Goal: Information Seeking & Learning: Check status

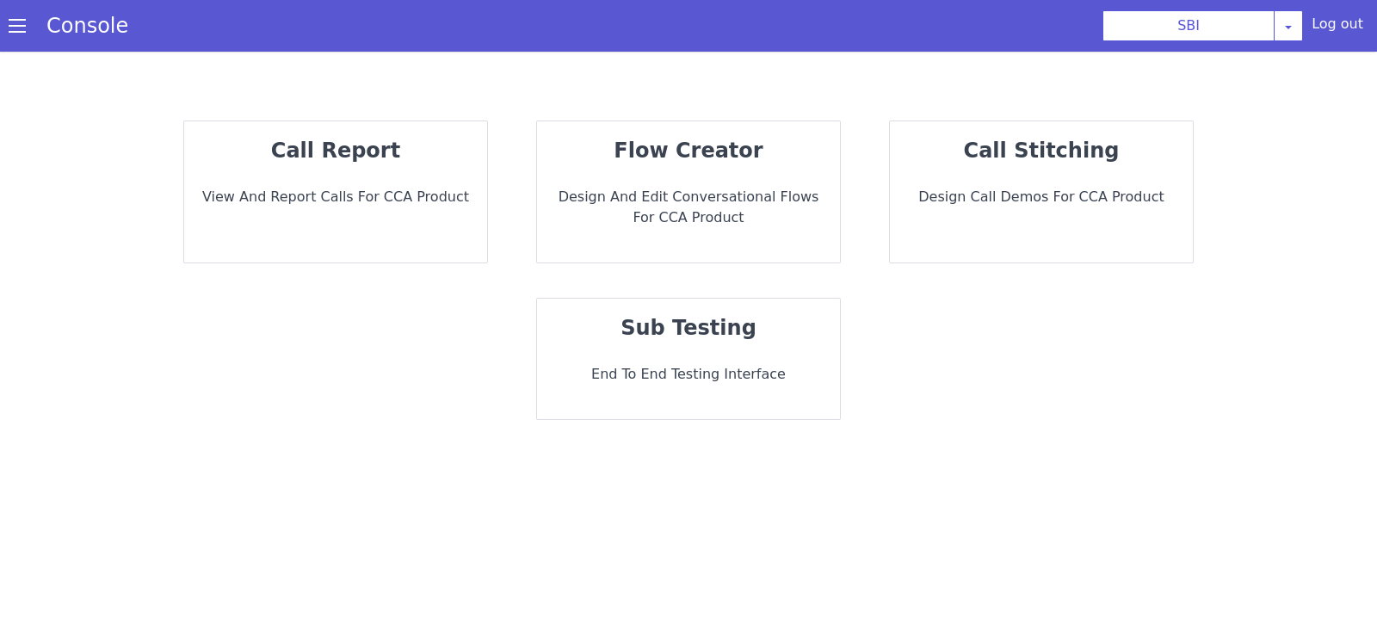
click at [352, 204] on p "View and report calls for CCA Product" at bounding box center [335, 197] width 275 height 21
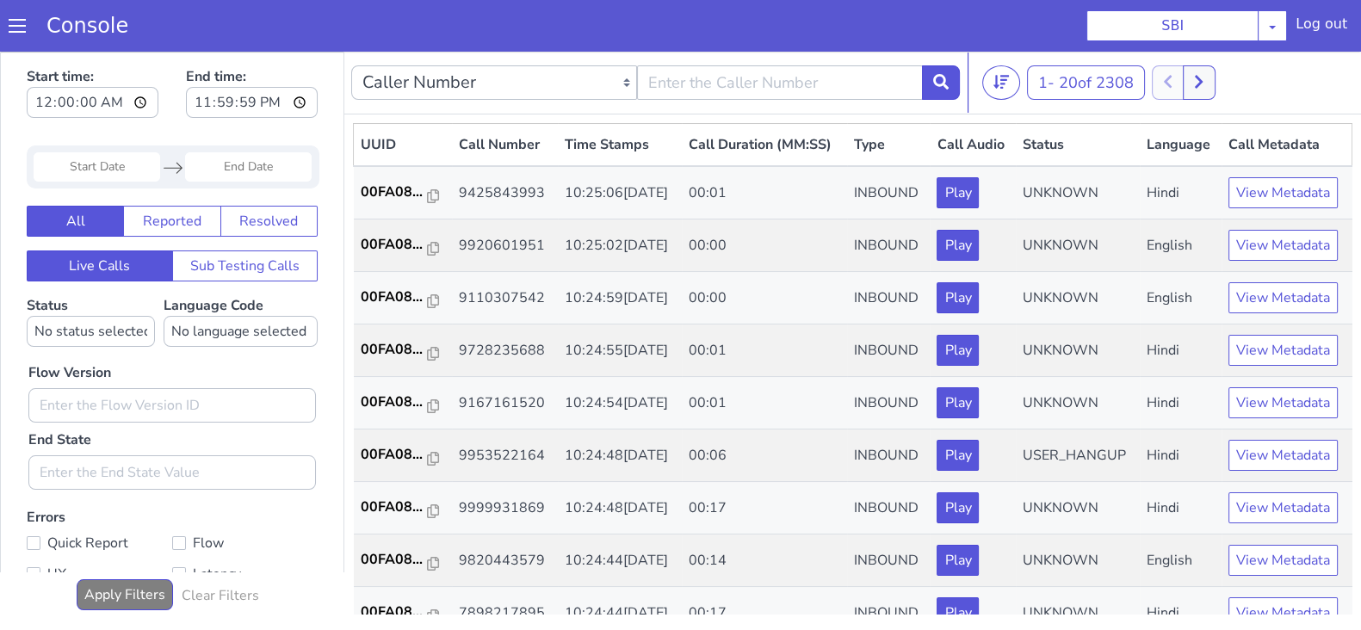
click at [115, 162] on input "Start Date" at bounding box center [97, 166] width 127 height 29
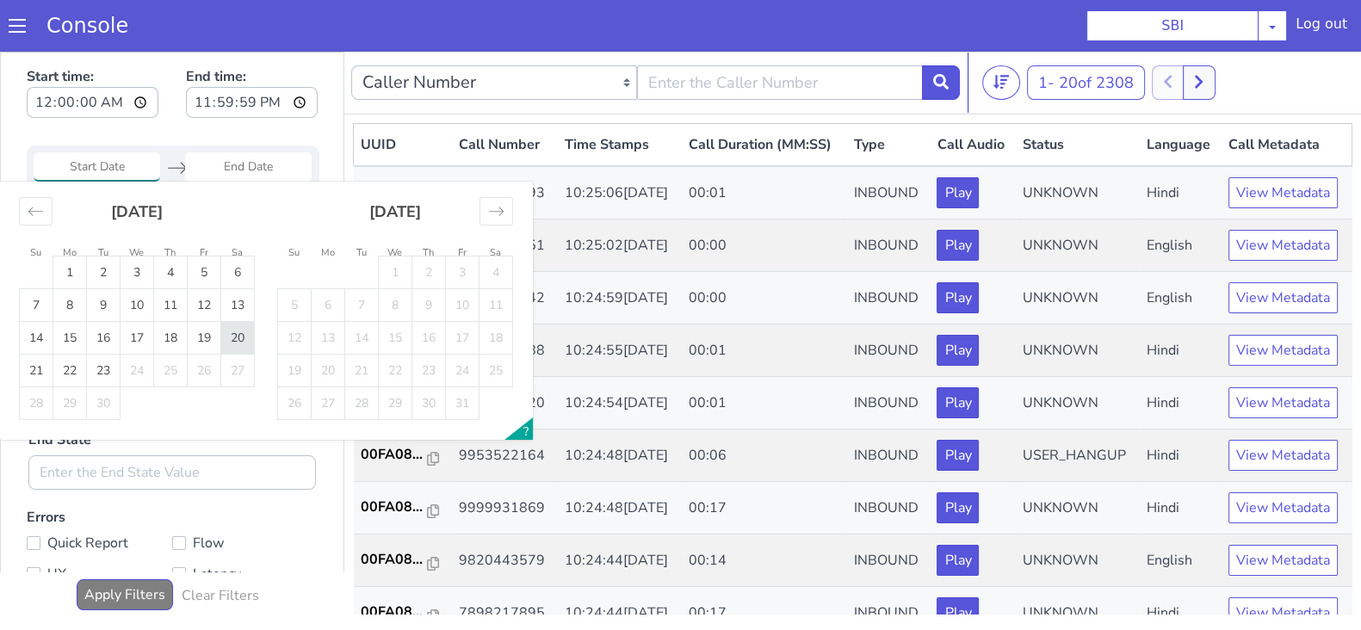
click at [243, 343] on td "20" at bounding box center [238, 338] width 34 height 33
type input "[DATE]"
click at [238, 166] on input "End Date" at bounding box center [248, 166] width 127 height 29
click at [244, 345] on td "20" at bounding box center [238, 338] width 34 height 33
type input "[DATE]"
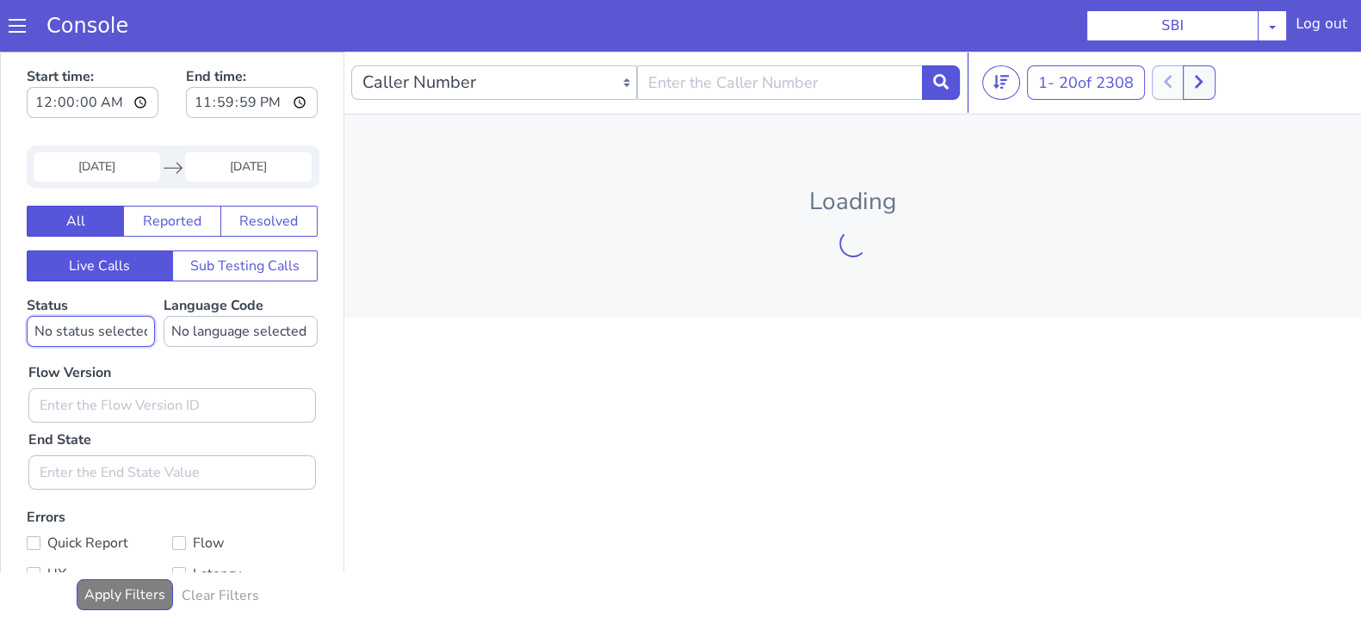
click at [86, 318] on select "No status selected HANGUP USER_HANGUP TRANSFER UNKNOWN" at bounding box center [91, 331] width 128 height 31
select select "TRANSFER"
click at [27, 316] on select "No status selected HANGUP USER_HANGUP TRANSFER UNKNOWN" at bounding box center [91, 331] width 128 height 31
drag, startPoint x: 199, startPoint y: 337, endPoint x: 208, endPoint y: 327, distance: 14.0
click at [199, 337] on select "No language selected Hindi English Tamil Telugu Kanada Marathi Malayalam Gujara…" at bounding box center [241, 331] width 154 height 31
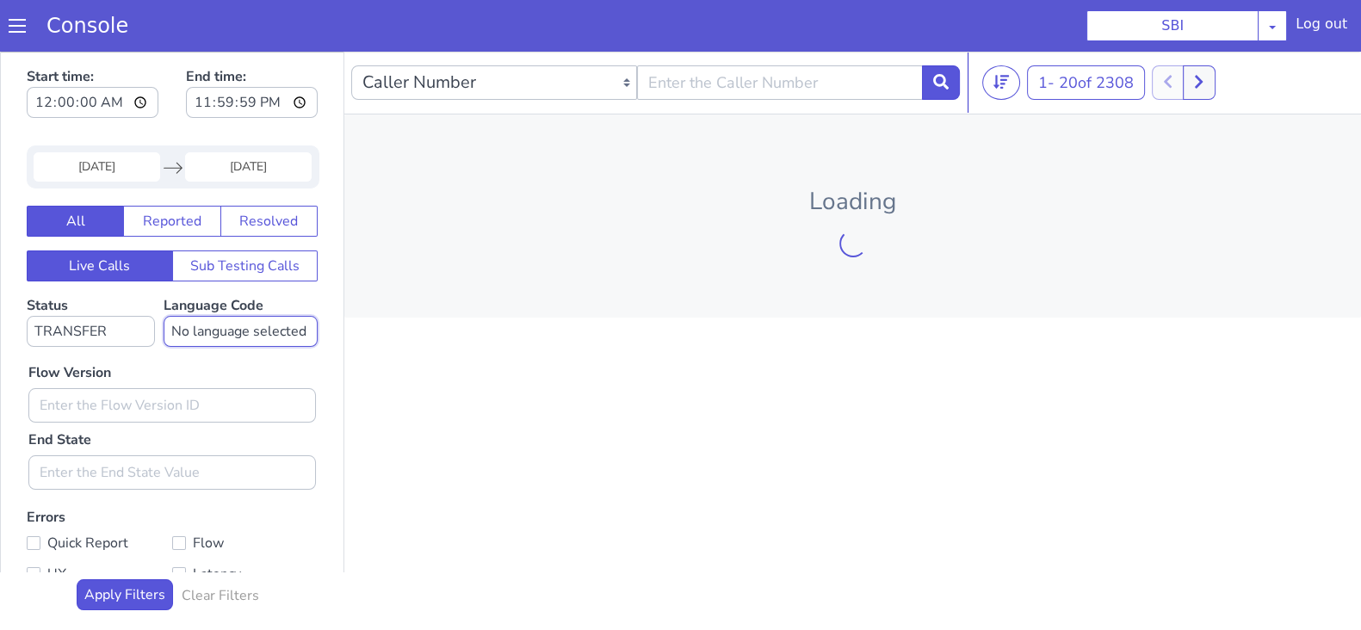
select select "en"
click at [164, 316] on select "No language selected Hindi English Tamil Telugu Kanada Marathi Malayalam Gujara…" at bounding box center [241, 331] width 154 height 31
click at [86, 404] on input "text" at bounding box center [171, 405] width 287 height 34
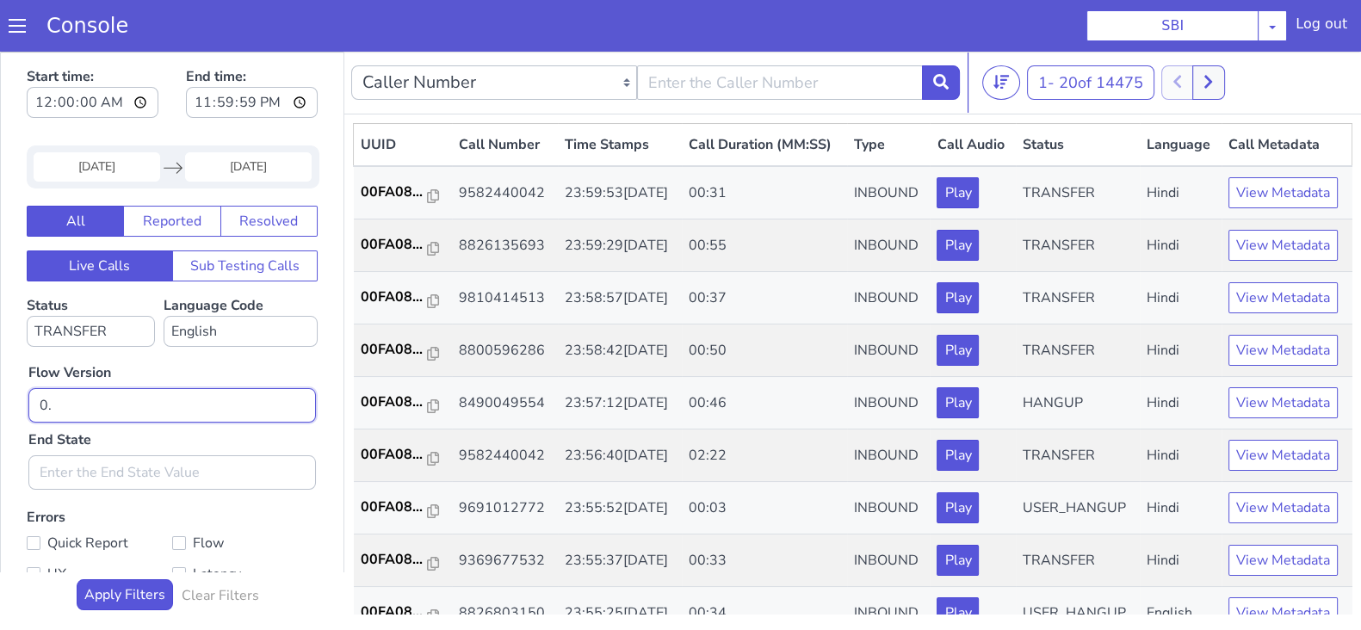
type input "0"
type input "-"
type input "0.1.4"
click at [941, 90] on button at bounding box center [941, 82] width 38 height 34
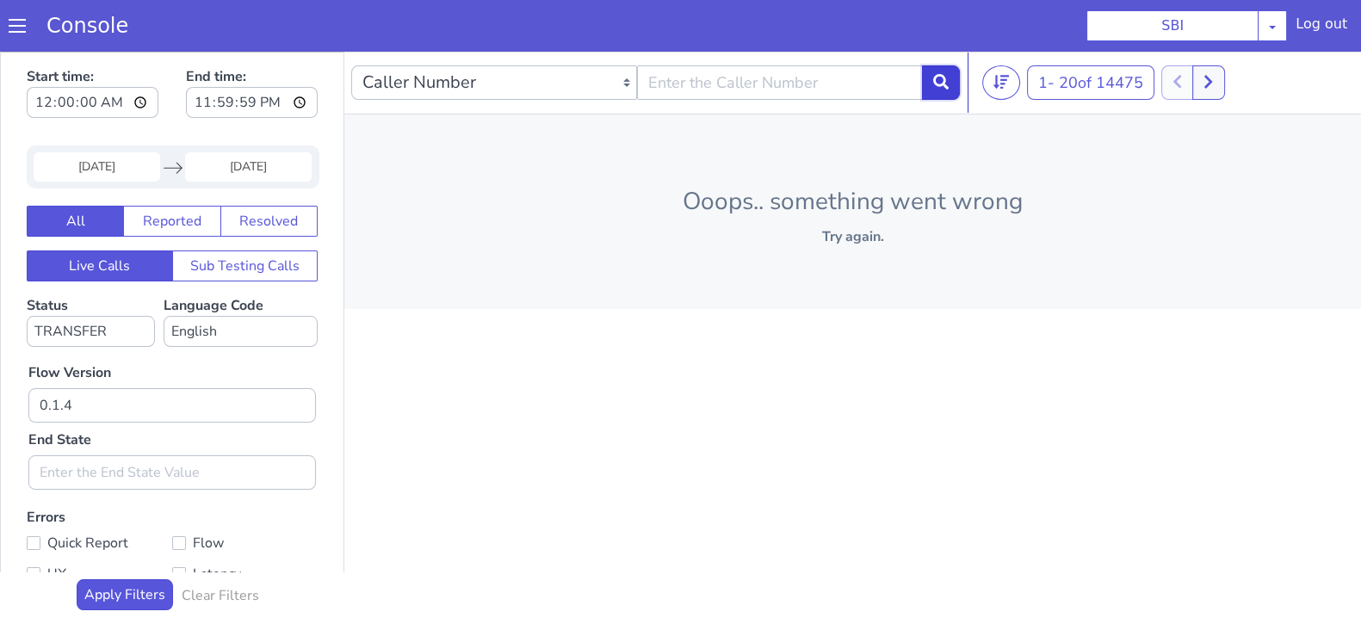
click at [934, 83] on icon at bounding box center [940, 81] width 15 height 15
click at [935, 79] on icon at bounding box center [940, 81] width 15 height 15
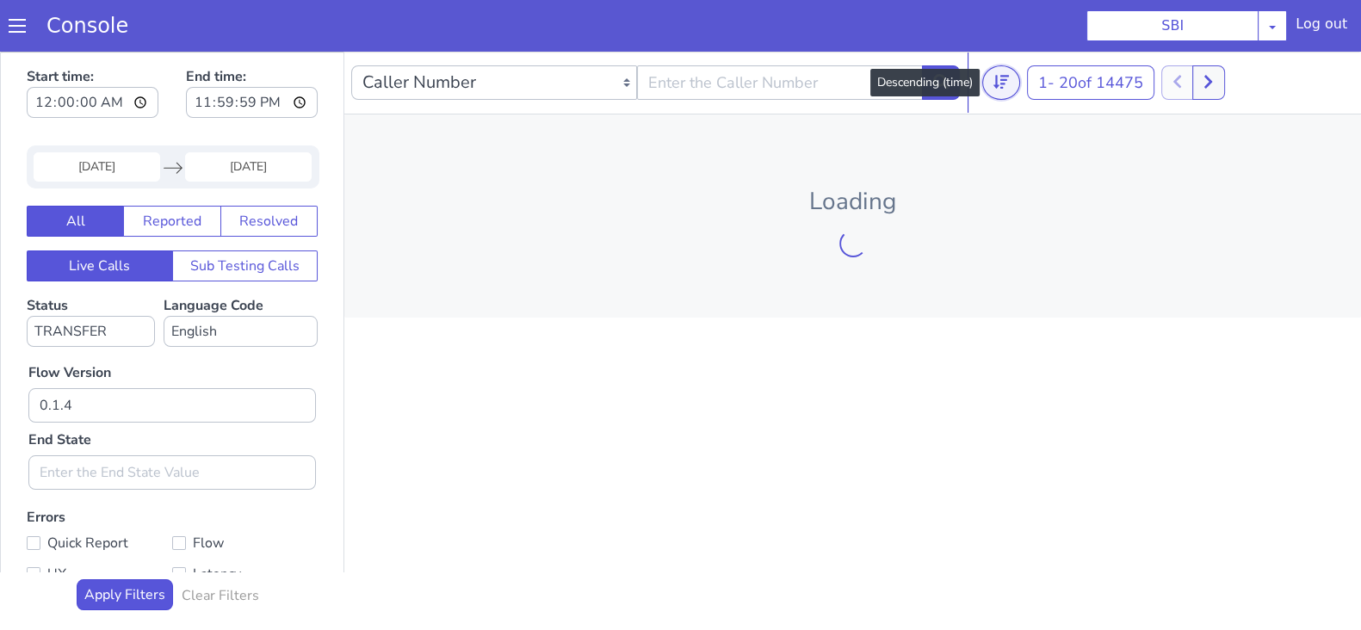
click at [1003, 76] on icon at bounding box center [1000, 82] width 15 height 14
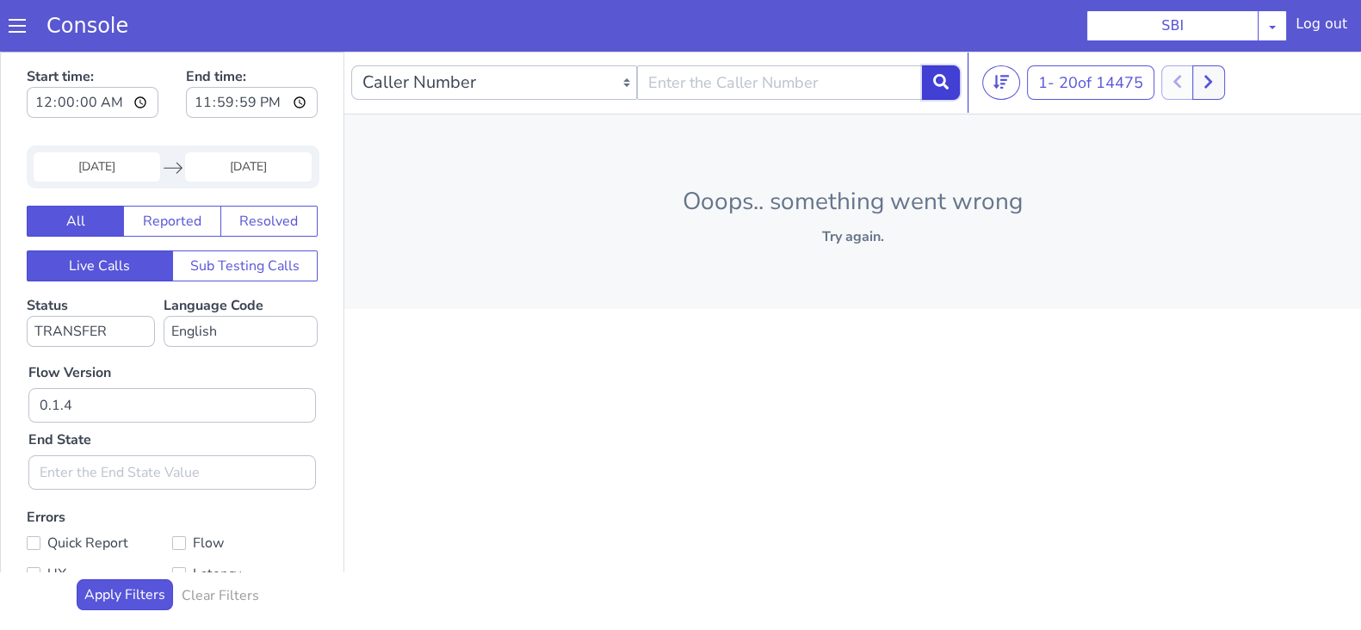
click at [929, 97] on button at bounding box center [941, 82] width 38 height 34
click at [948, 75] on icon at bounding box center [940, 81] width 15 height 15
click at [935, 88] on icon at bounding box center [940, 81] width 15 height 15
click at [1217, 80] on button at bounding box center [1208, 82] width 32 height 34
click at [861, 238] on p "Try again." at bounding box center [852, 236] width 961 height 21
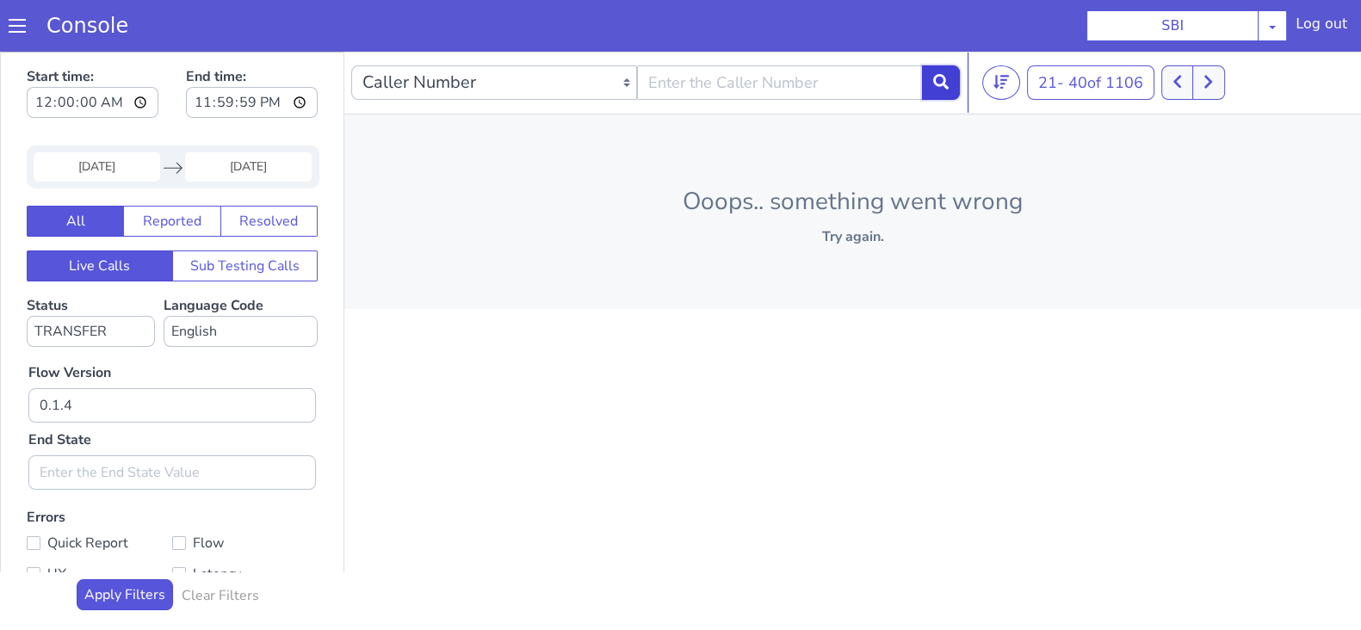
click at [942, 83] on icon at bounding box center [940, 81] width 15 height 15
click at [936, 21] on section "Console SBI AO Smith Airtel DTH Pilot Airtel POC Alice Blue NT Aliceblue Americ…" at bounding box center [680, 26] width 1361 height 52
click at [1203, 81] on icon at bounding box center [1198, 81] width 9 height 15
click at [1212, 79] on icon at bounding box center [1208, 82] width 8 height 13
click at [923, 78] on button at bounding box center [941, 82] width 38 height 34
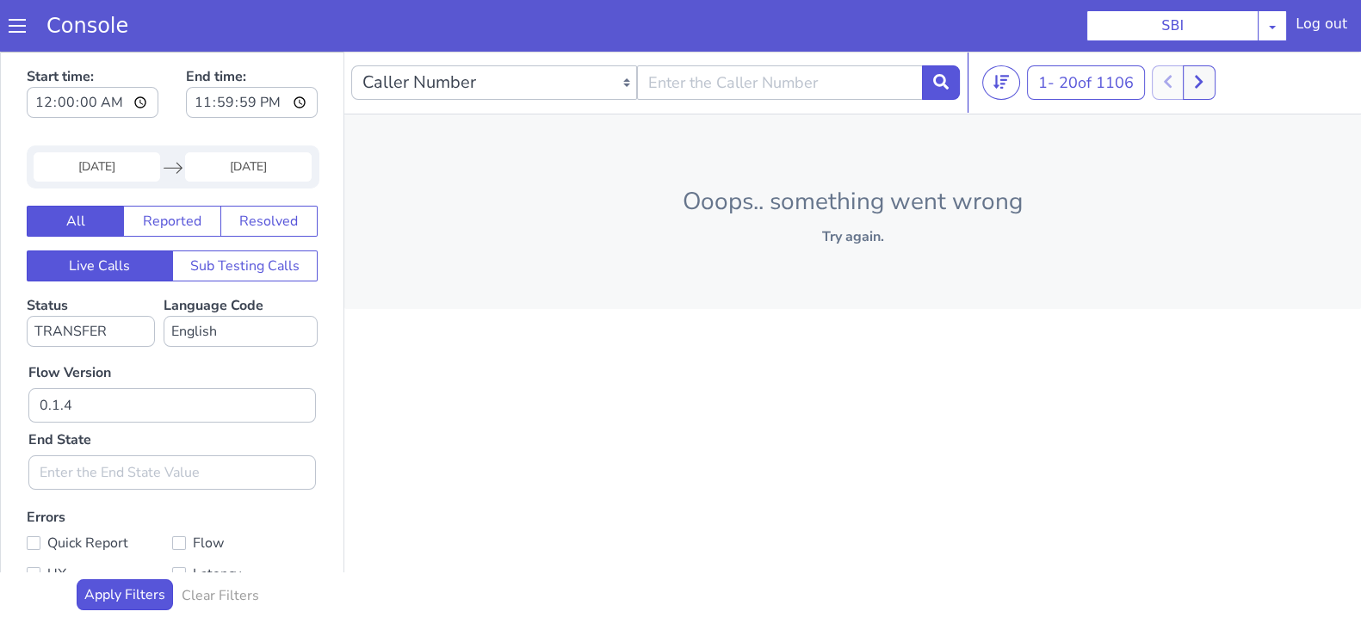
click at [905, 127] on div "Ooops.. something went wrong Try again." at bounding box center [852, 211] width 1016 height 194
click at [1195, 84] on button at bounding box center [1198, 82] width 32 height 34
click at [906, 401] on div "Caller Number Call UUID Custom Parameter 21 - 40 of 1106 20 50 100 Ooops.. some…" at bounding box center [852, 339] width 1016 height 575
click at [845, 234] on p "Try again." at bounding box center [852, 236] width 961 height 21
click at [939, 75] on icon at bounding box center [940, 81] width 15 height 15
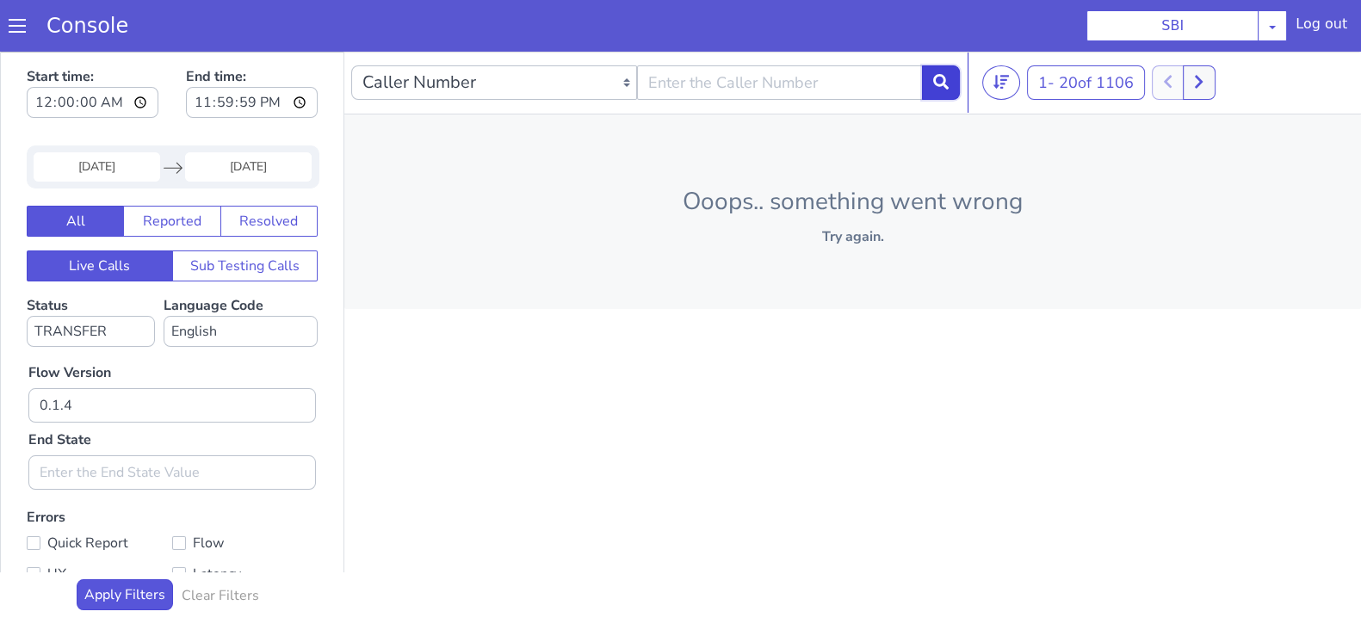
click at [943, 72] on button at bounding box center [941, 82] width 38 height 34
click at [939, 80] on icon at bounding box center [940, 81] width 15 height 15
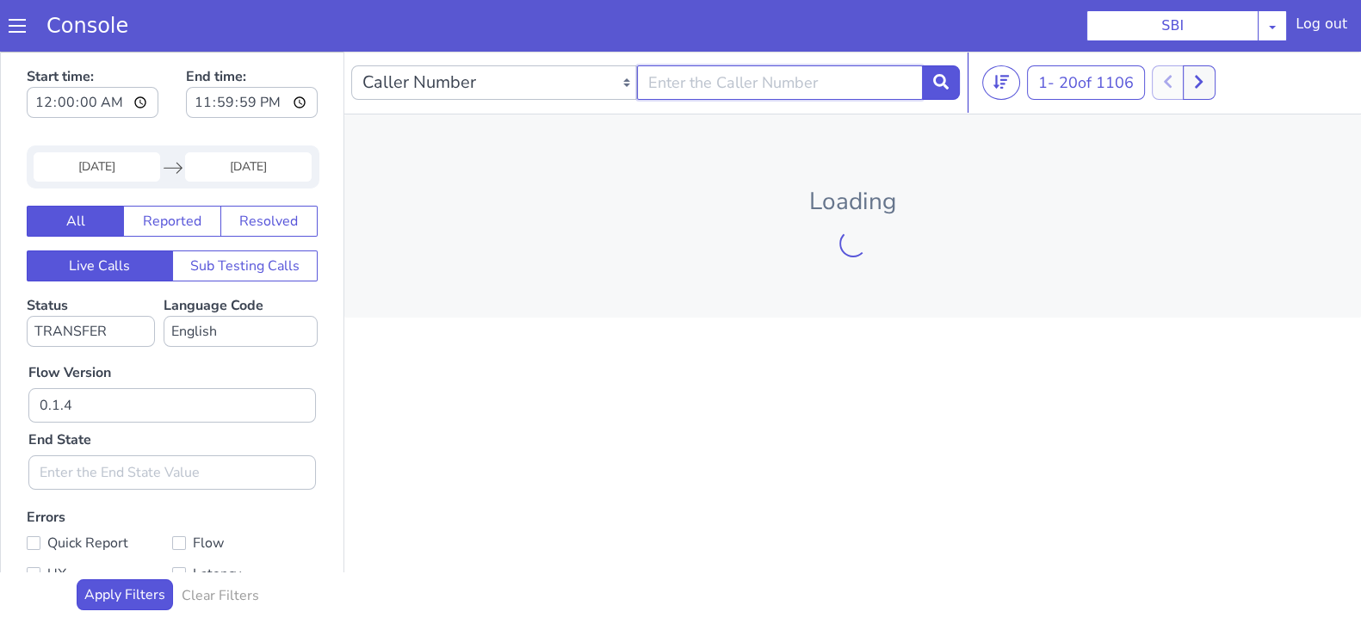
click at [712, 92] on input "text" at bounding box center [780, 82] width 286 height 34
click at [1200, 83] on icon at bounding box center [1198, 81] width 9 height 15
click at [1200, 84] on button at bounding box center [1208, 82] width 32 height 34
click at [1206, 83] on button at bounding box center [1208, 82] width 32 height 34
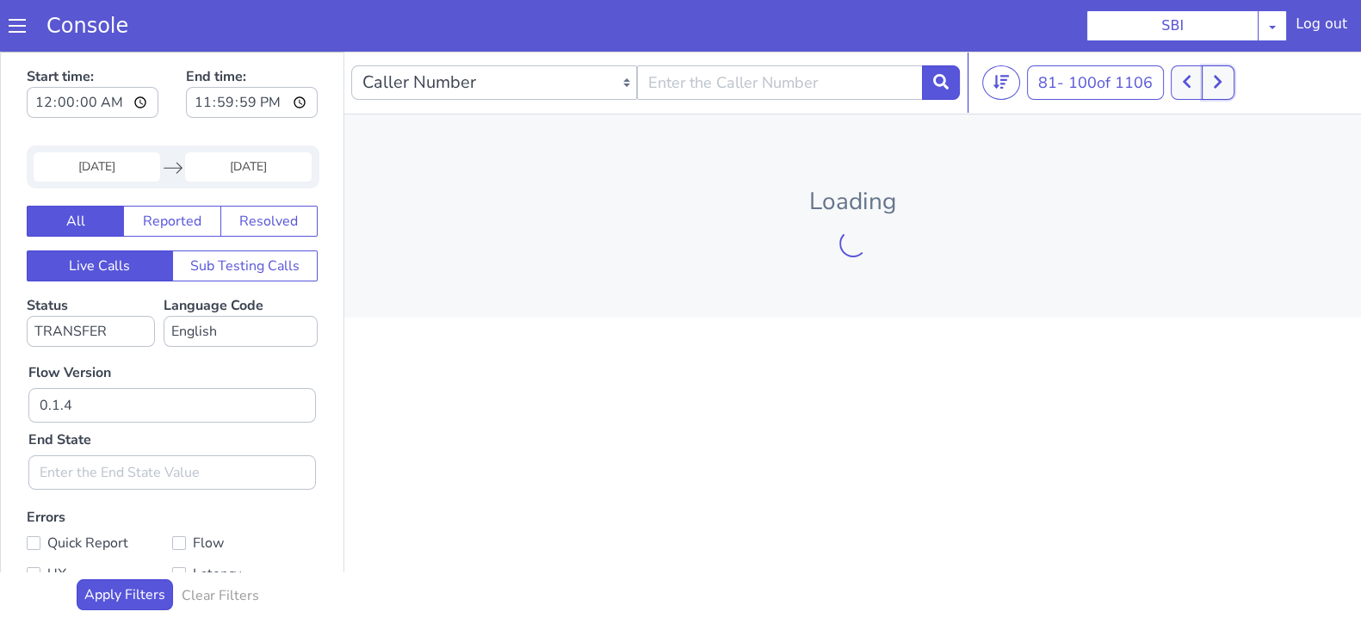
click at [1213, 79] on button at bounding box center [1217, 82] width 32 height 34
click at [1212, 79] on button at bounding box center [1196, 82] width 32 height 34
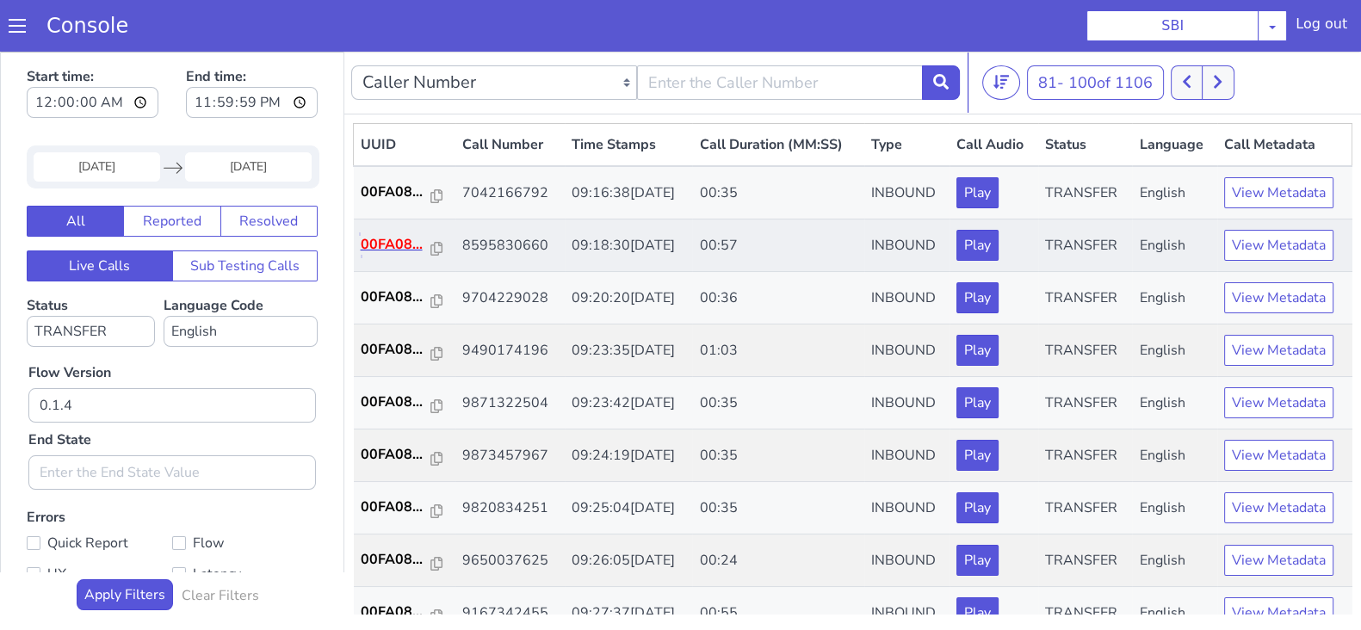
click at [407, 238] on p "00FA08..." at bounding box center [396, 244] width 71 height 21
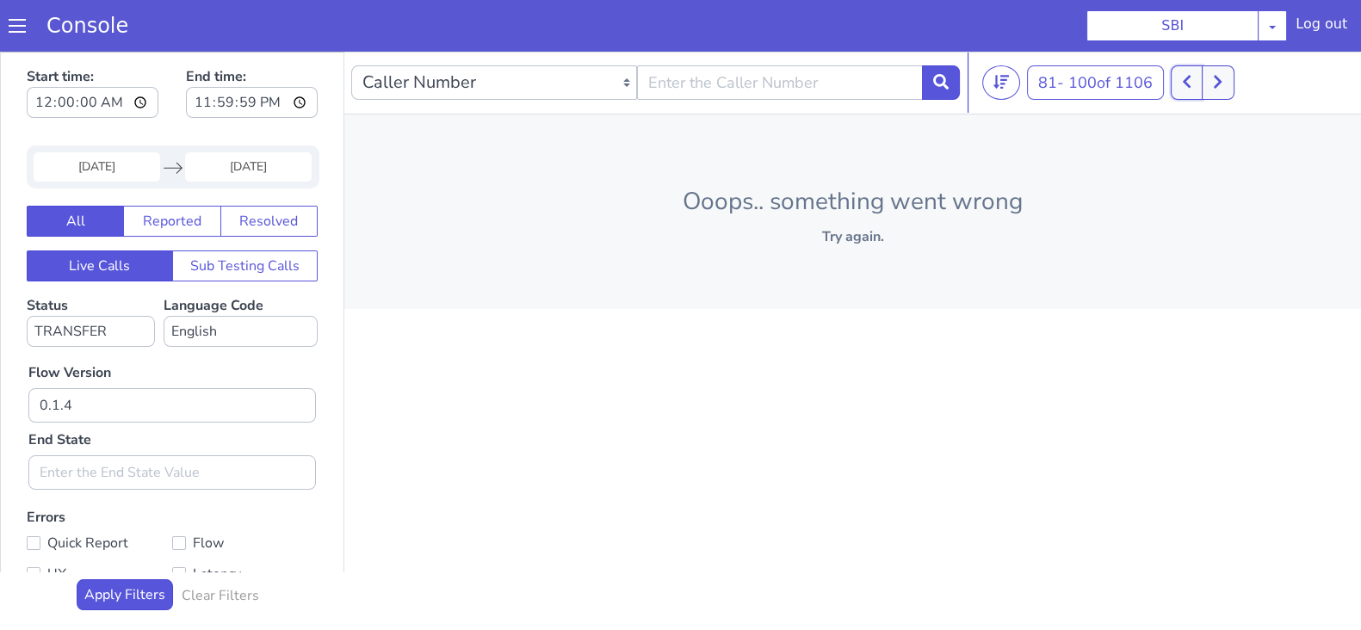
click at [1197, 93] on button at bounding box center [1186, 82] width 32 height 34
click at [1213, 68] on button at bounding box center [1208, 82] width 32 height 34
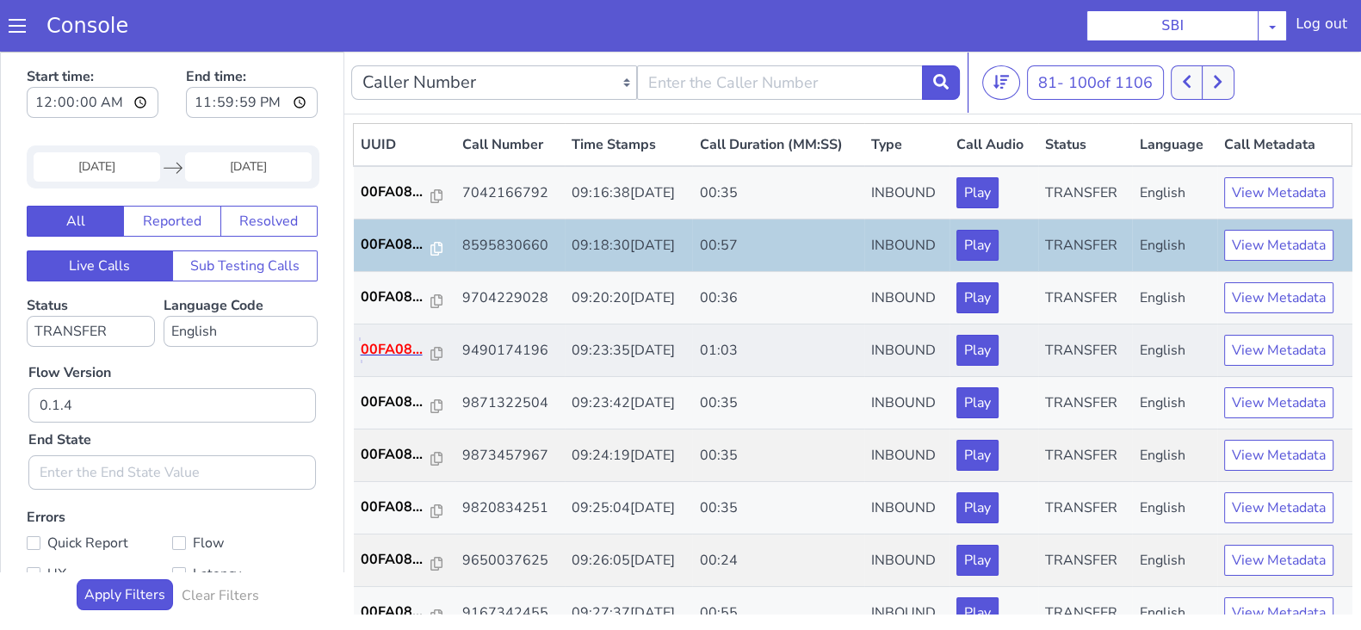
click at [397, 349] on p "00FA08..." at bounding box center [396, 349] width 71 height 21
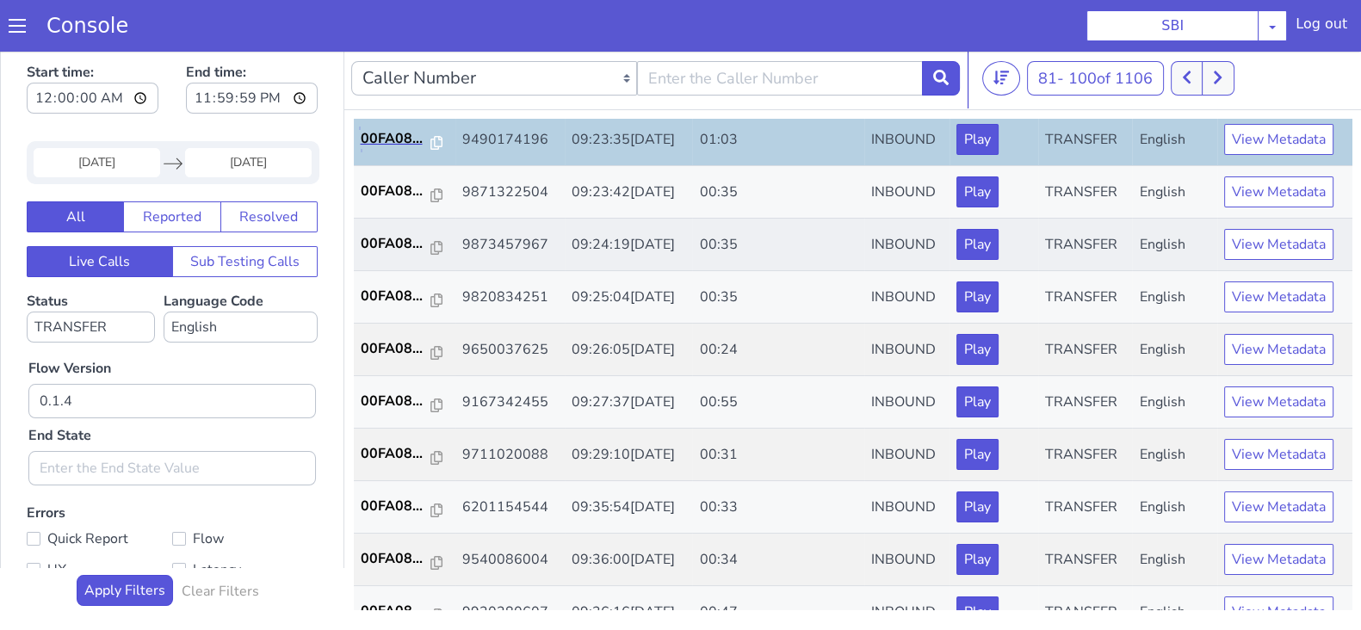
scroll to position [214, 0]
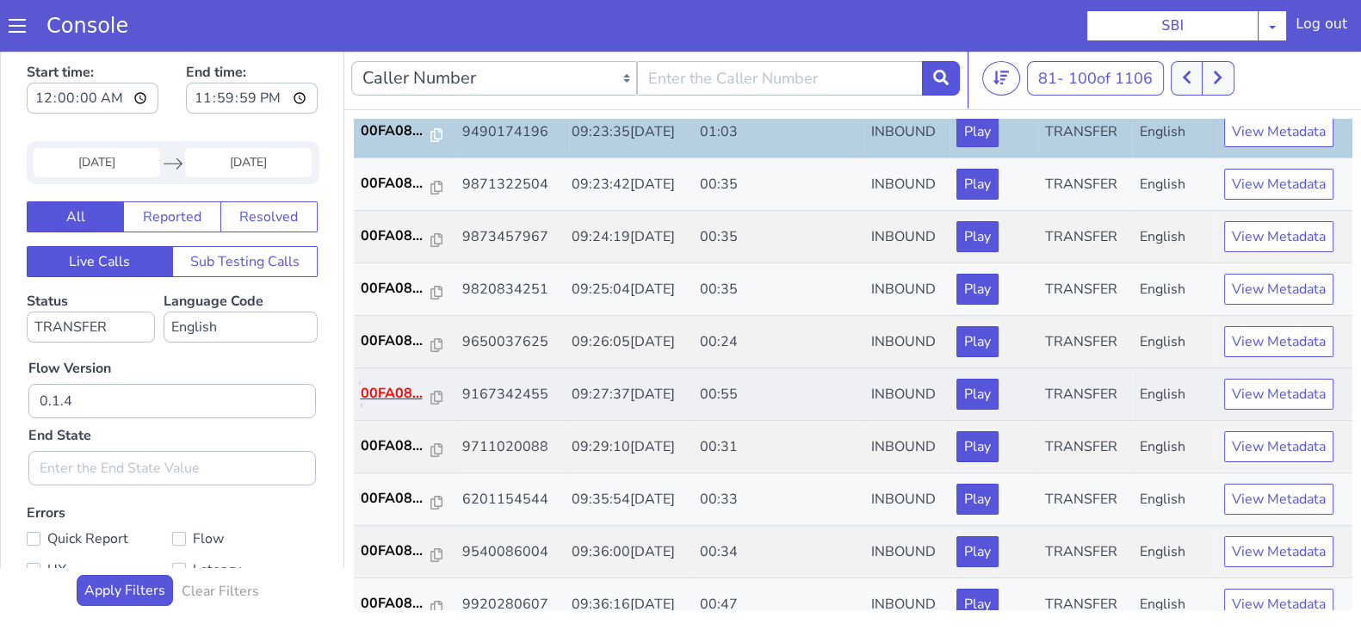
click at [393, 390] on p "00FA08..." at bounding box center [396, 393] width 71 height 21
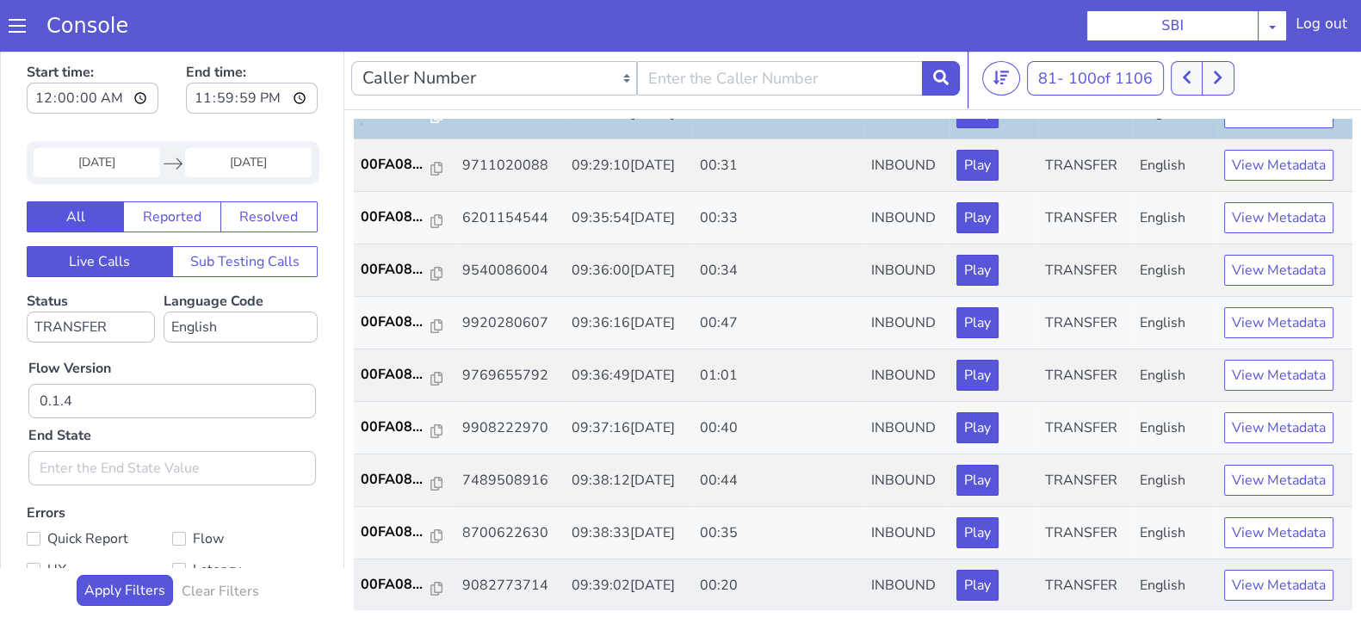
scroll to position [598, 0]
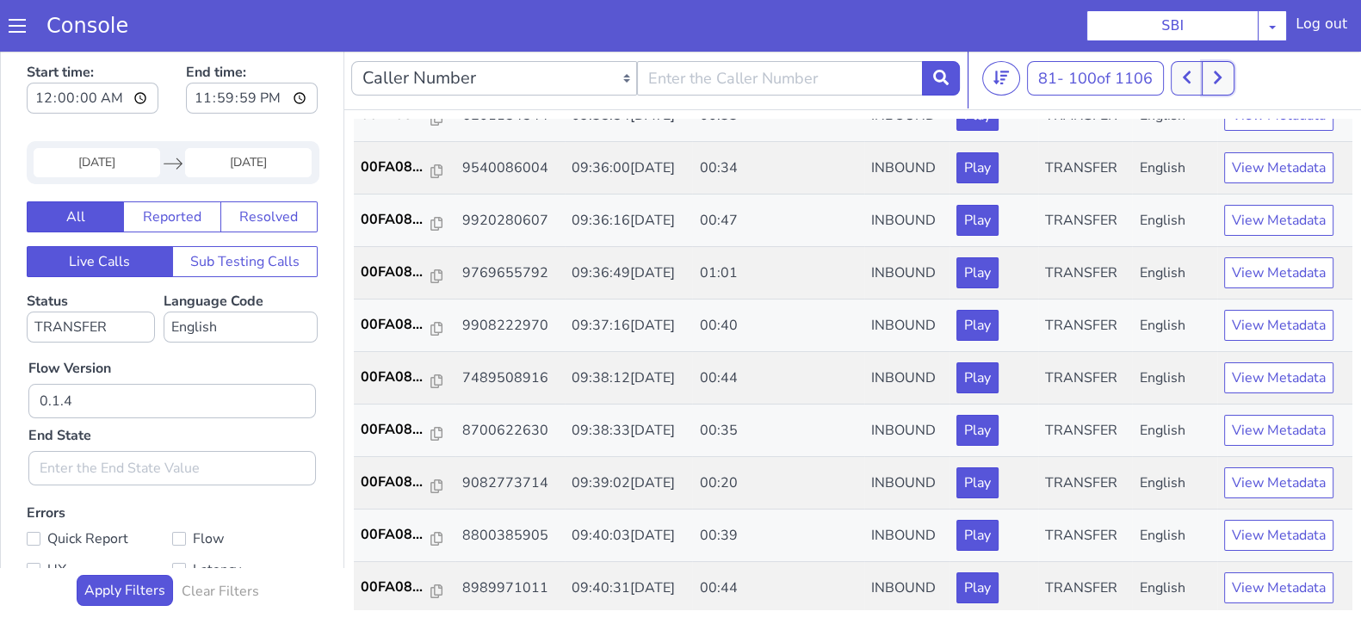
click at [1221, 76] on icon at bounding box center [1217, 77] width 9 height 15
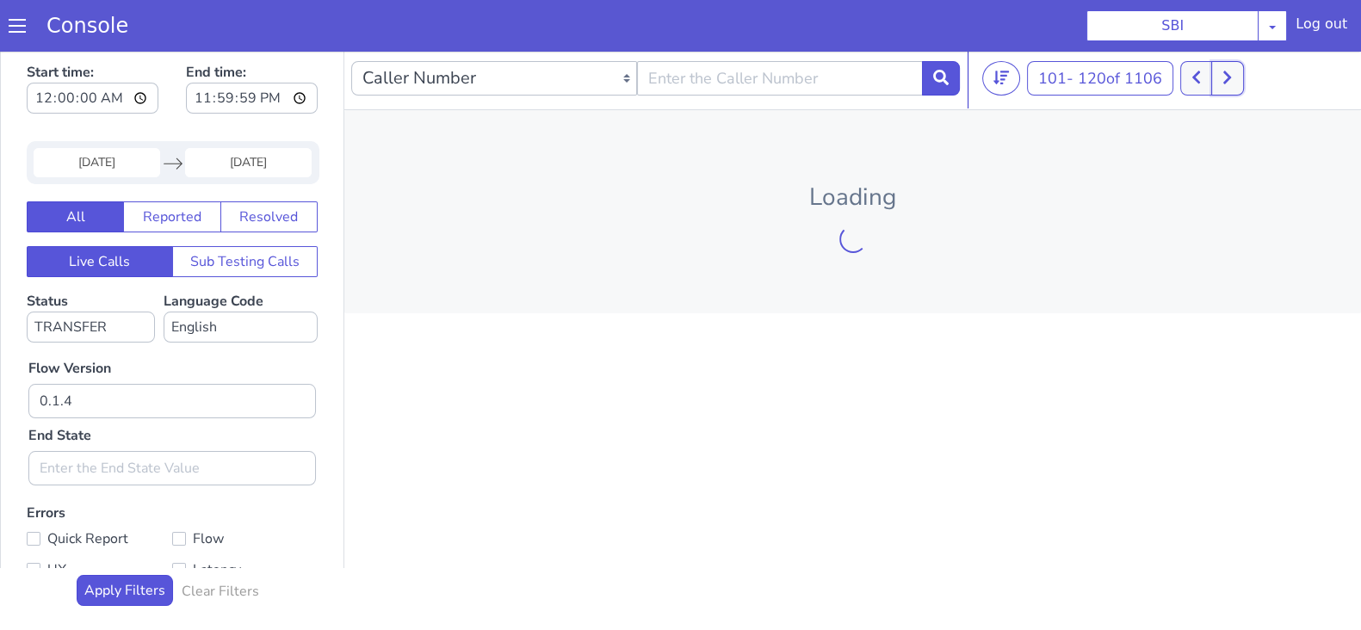
click at [1240, 85] on button at bounding box center [1227, 78] width 32 height 34
click at [997, 77] on icon at bounding box center [1000, 77] width 15 height 15
click at [1201, 71] on icon at bounding box center [1199, 77] width 8 height 13
click at [1201, 71] on button at bounding box center [1208, 78] width 32 height 34
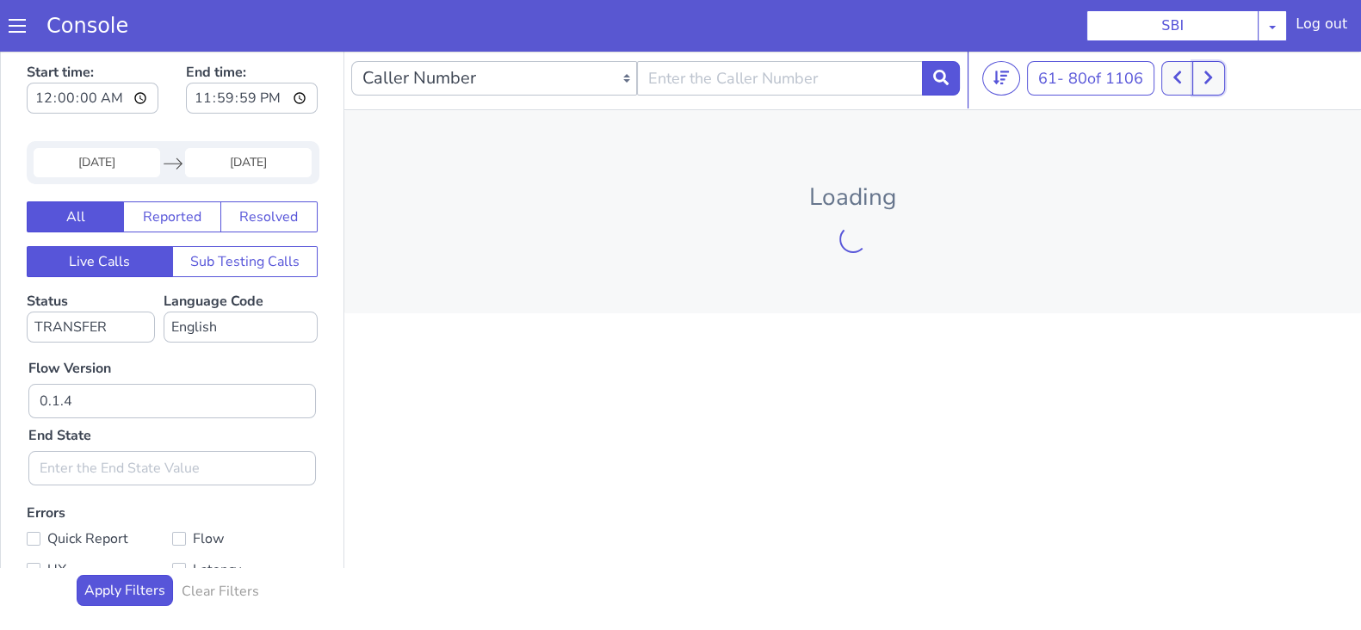
click at [1201, 71] on button at bounding box center [1208, 78] width 32 height 34
click at [1229, 71] on button at bounding box center [1217, 78] width 32 height 34
click at [1229, 71] on icon at bounding box center [1227, 77] width 8 height 13
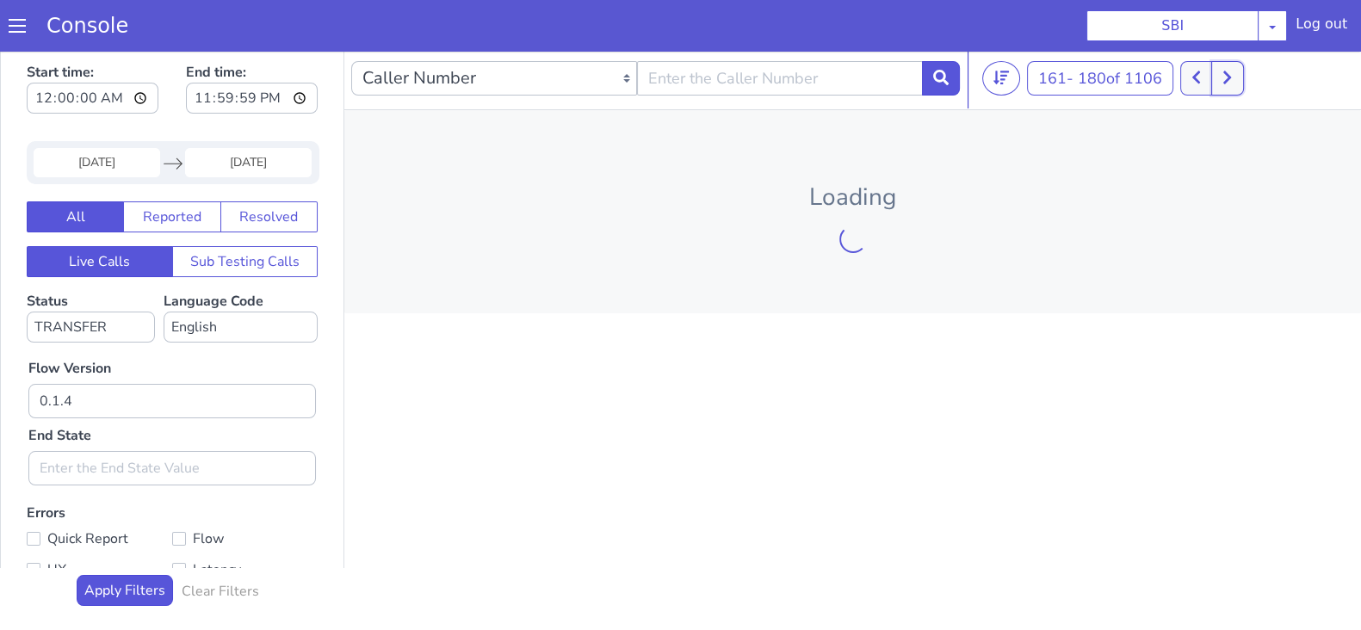
click at [1229, 71] on icon at bounding box center [1227, 77] width 8 height 13
click at [1232, 73] on icon at bounding box center [1226, 77] width 9 height 15
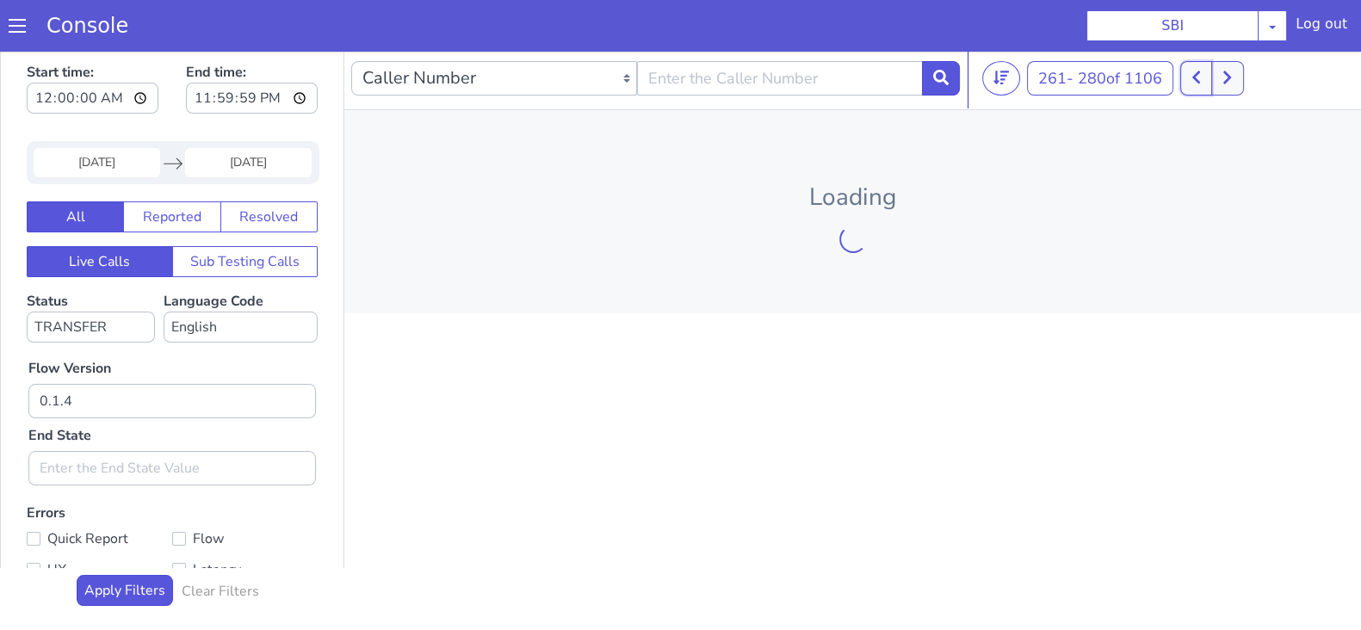
click at [1206, 83] on button at bounding box center [1196, 78] width 32 height 34
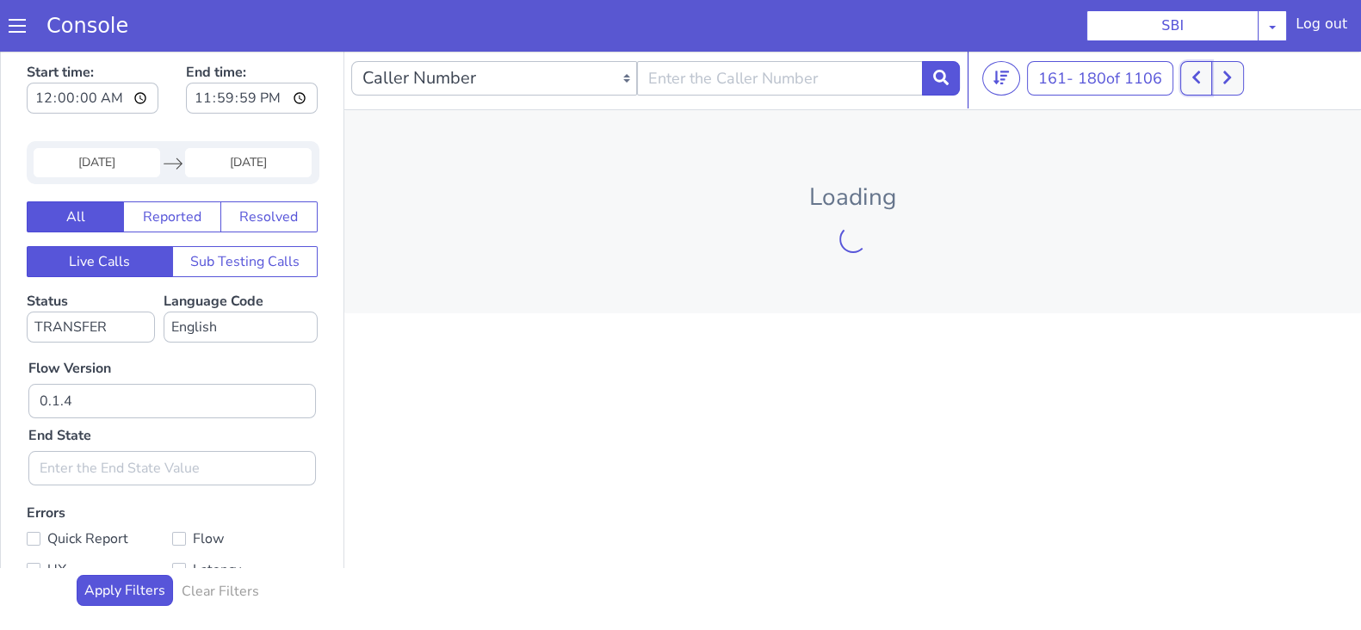
click at [1205, 83] on button at bounding box center [1196, 78] width 32 height 34
click at [1191, 79] on icon at bounding box center [1186, 77] width 9 height 15
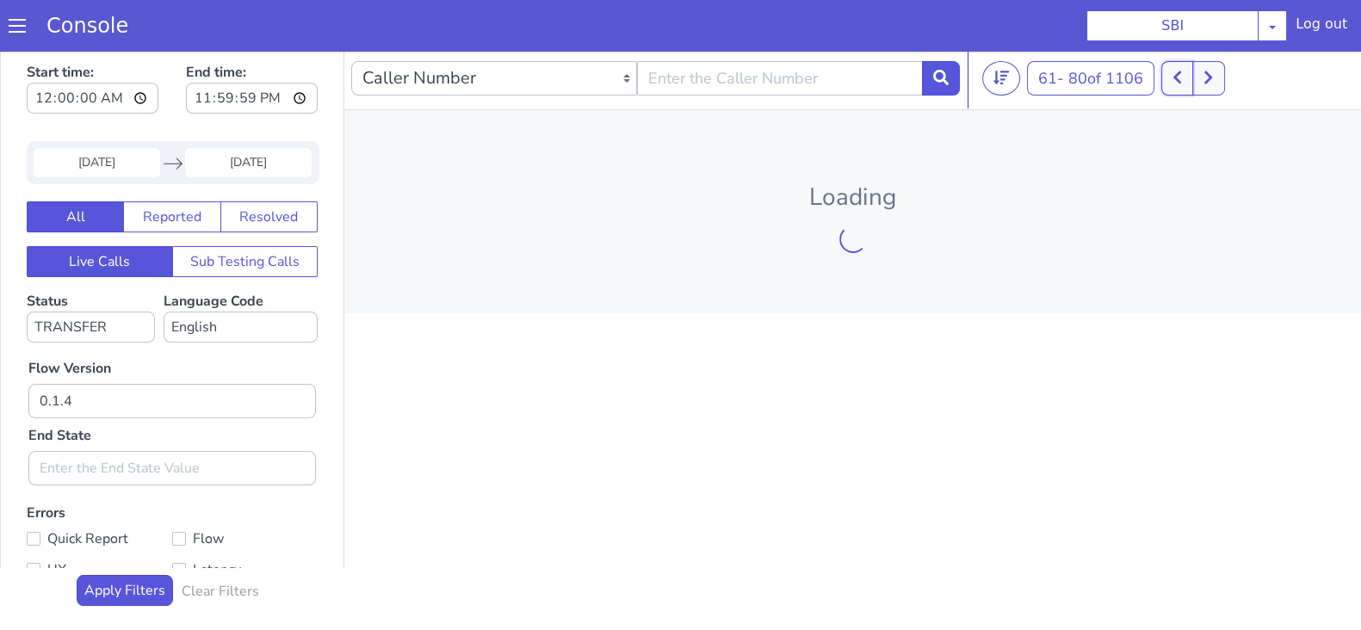
click at [1191, 79] on button at bounding box center [1177, 78] width 32 height 34
click at [1182, 77] on icon at bounding box center [1176, 77] width 9 height 15
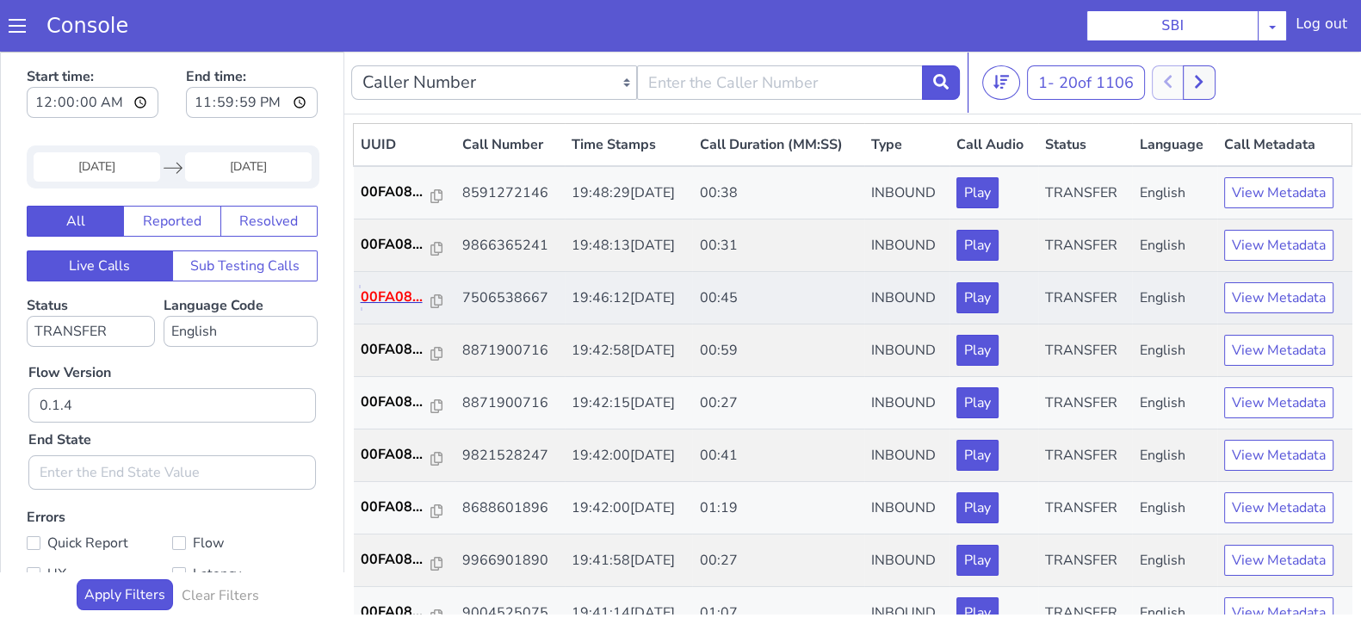
click at [391, 299] on p "00FA08..." at bounding box center [396, 297] width 71 height 21
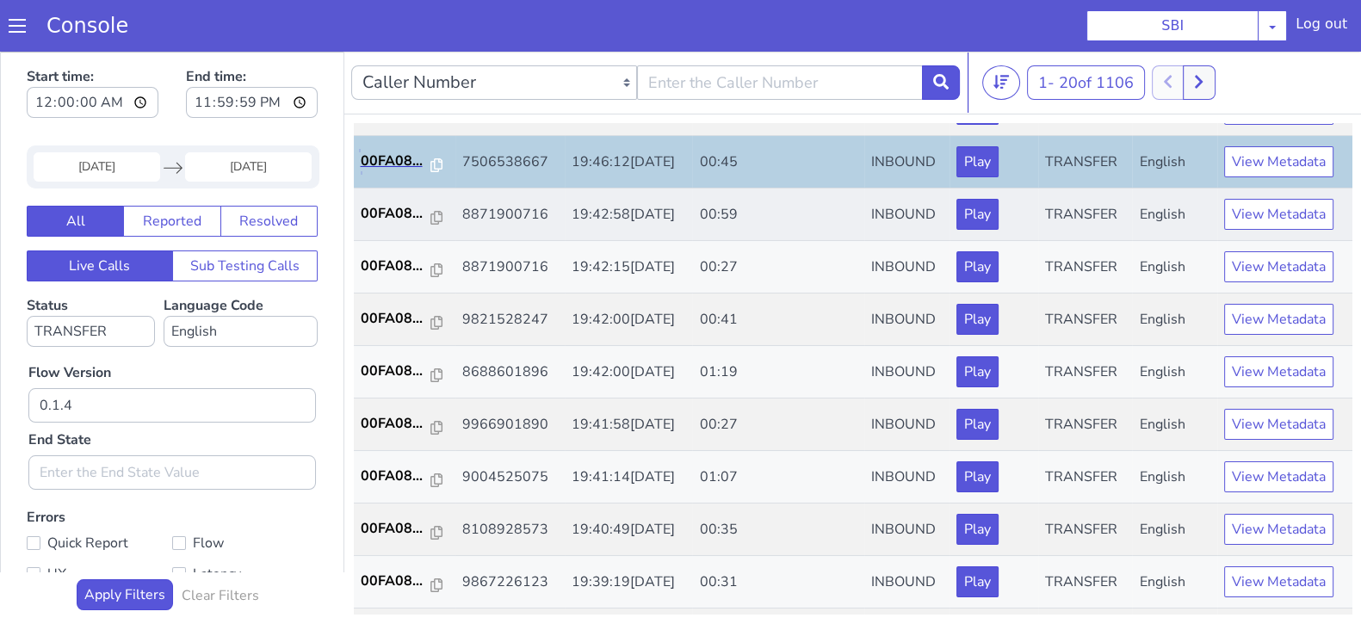
scroll to position [107, 0]
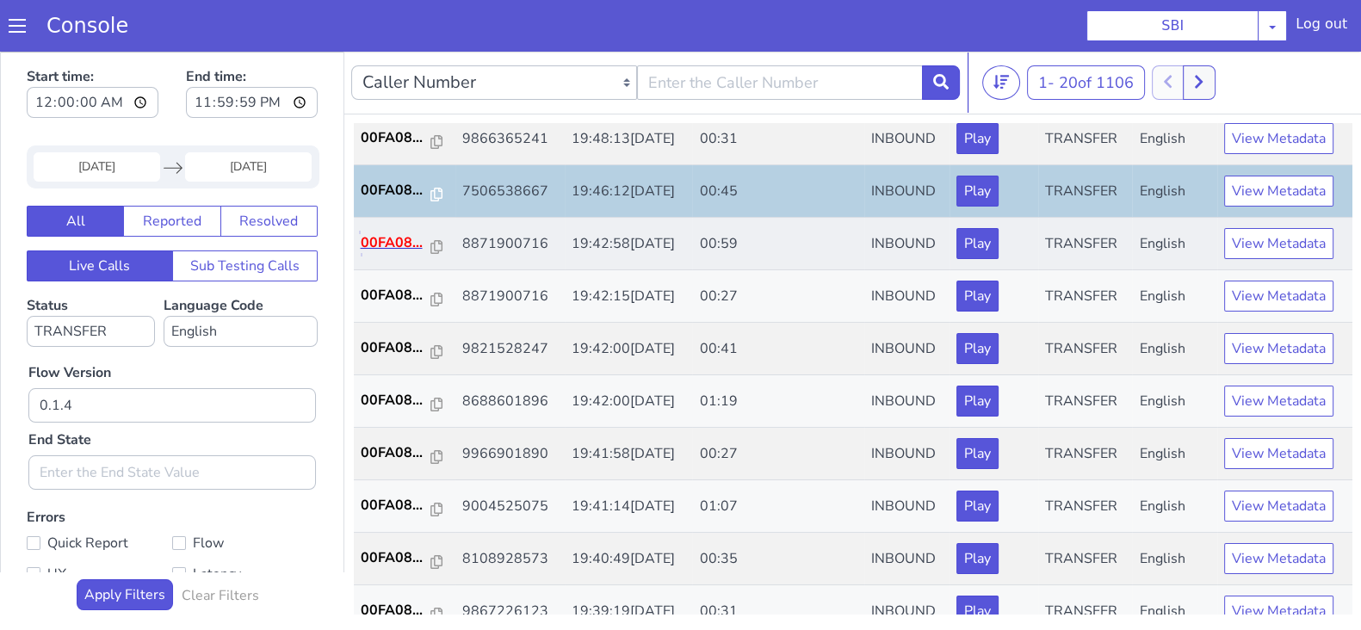
click at [394, 232] on p "00FA08..." at bounding box center [396, 242] width 71 height 21
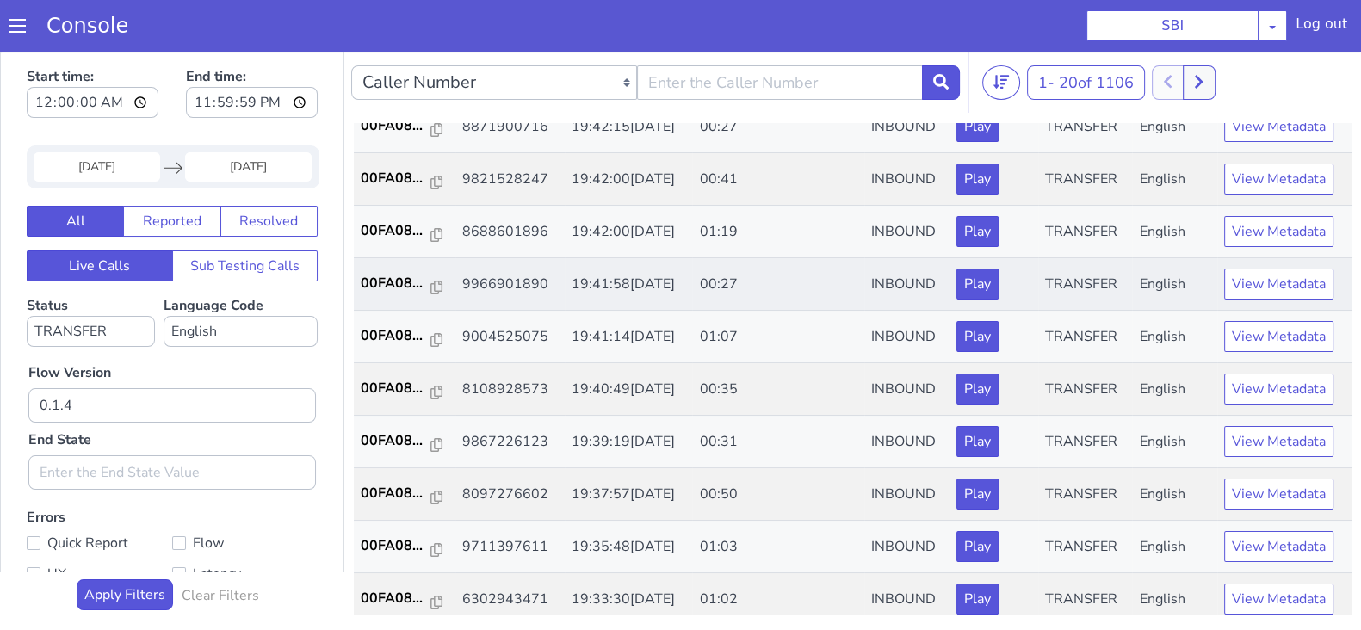
scroll to position [214, 0]
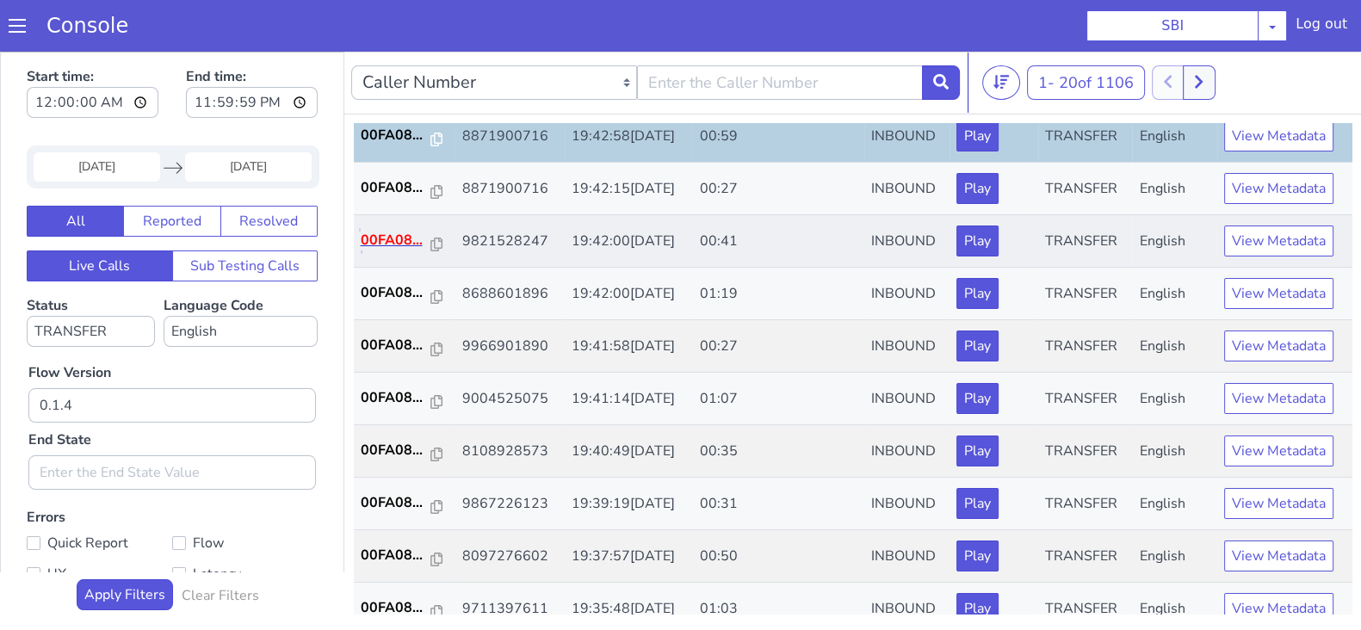
click at [391, 242] on p "00FA08..." at bounding box center [396, 240] width 71 height 21
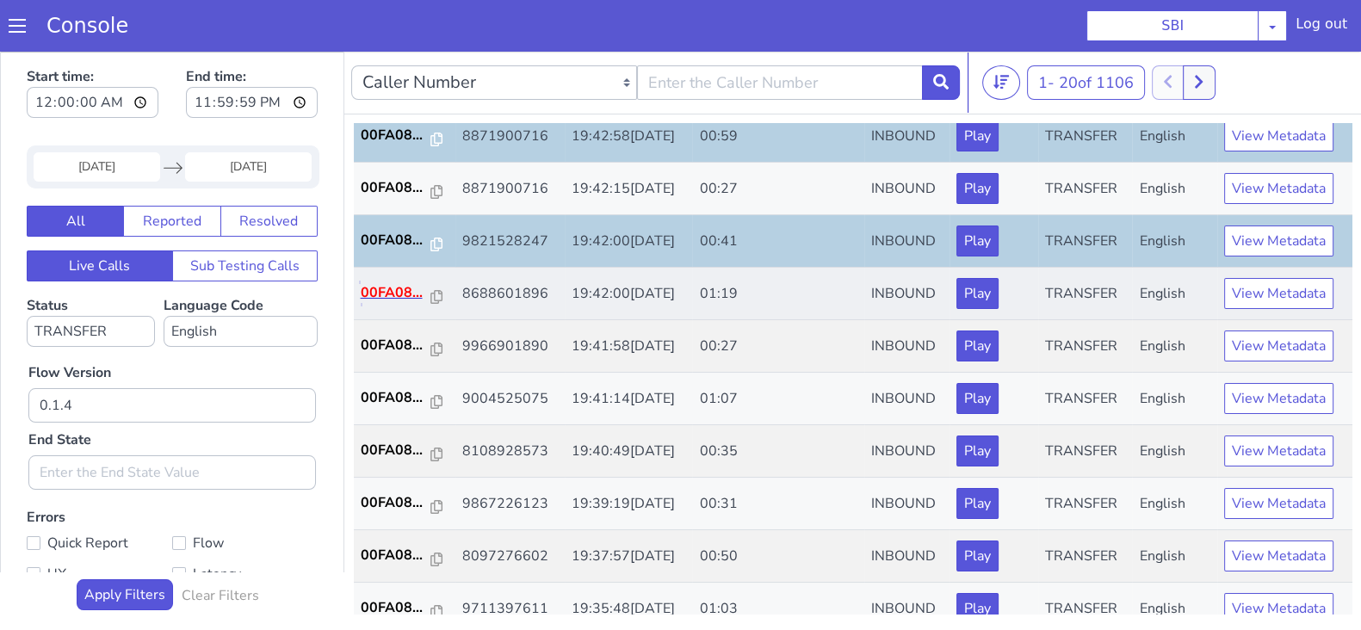
click at [392, 290] on p "00FA08..." at bounding box center [396, 292] width 71 height 21
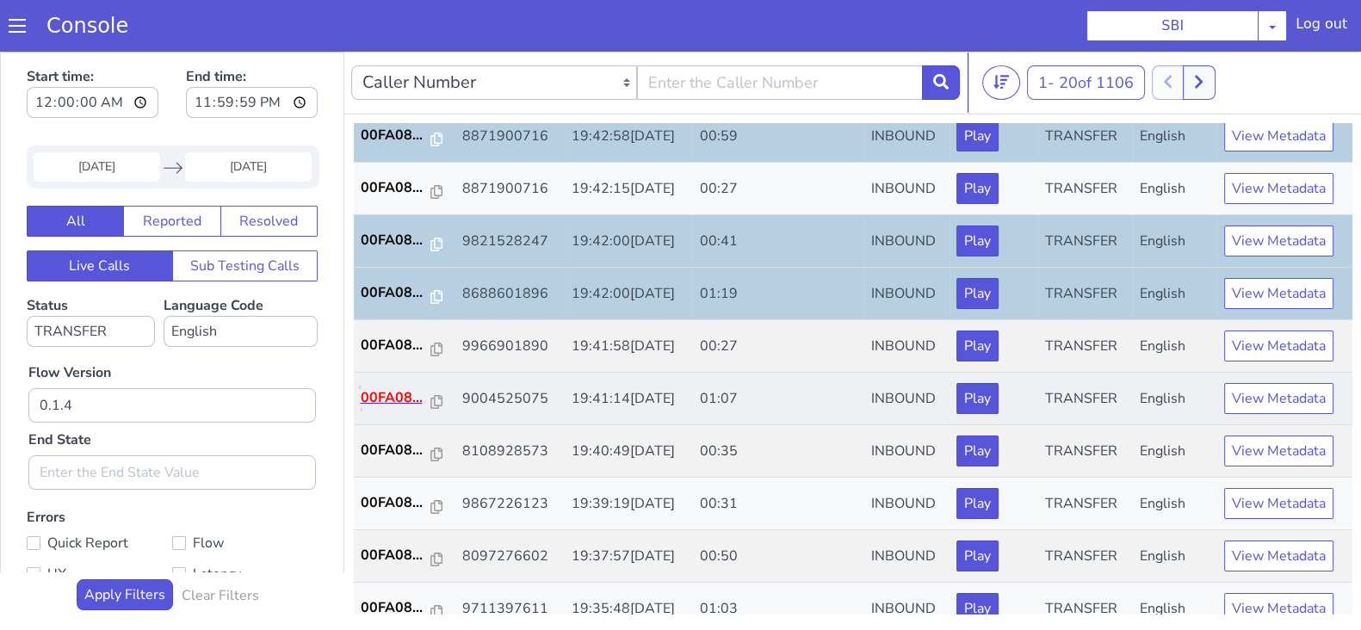
click at [387, 400] on p "00FA08..." at bounding box center [396, 397] width 71 height 21
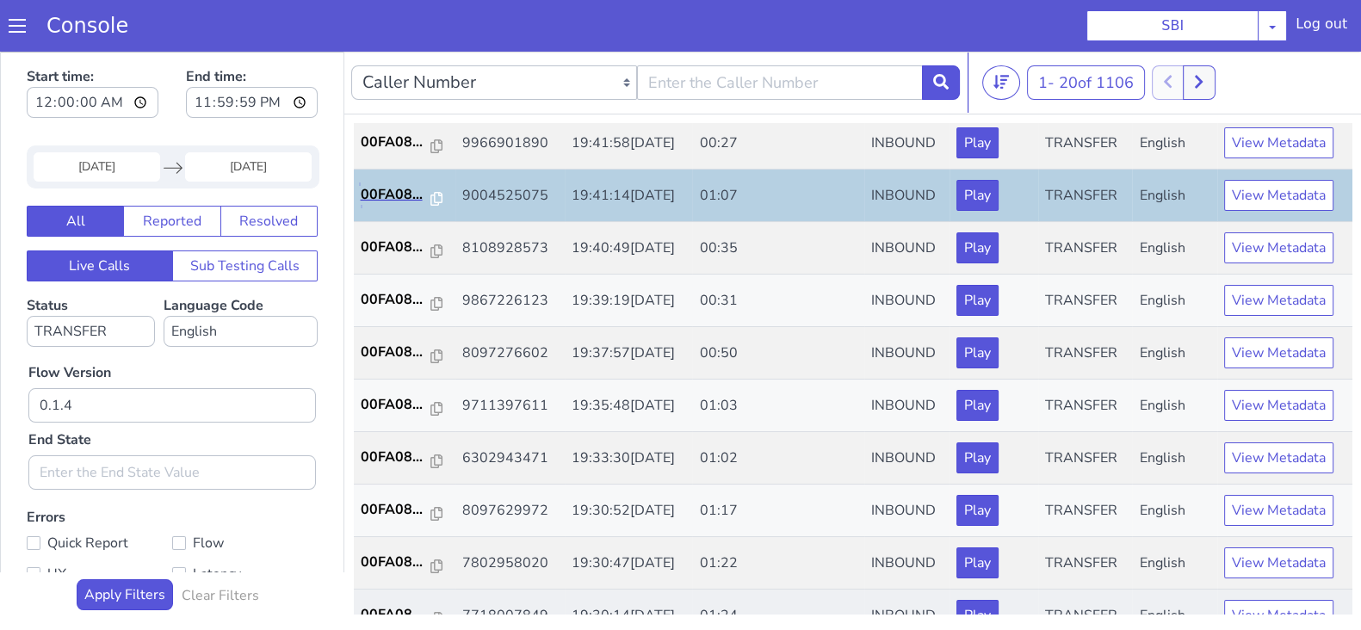
scroll to position [383, 0]
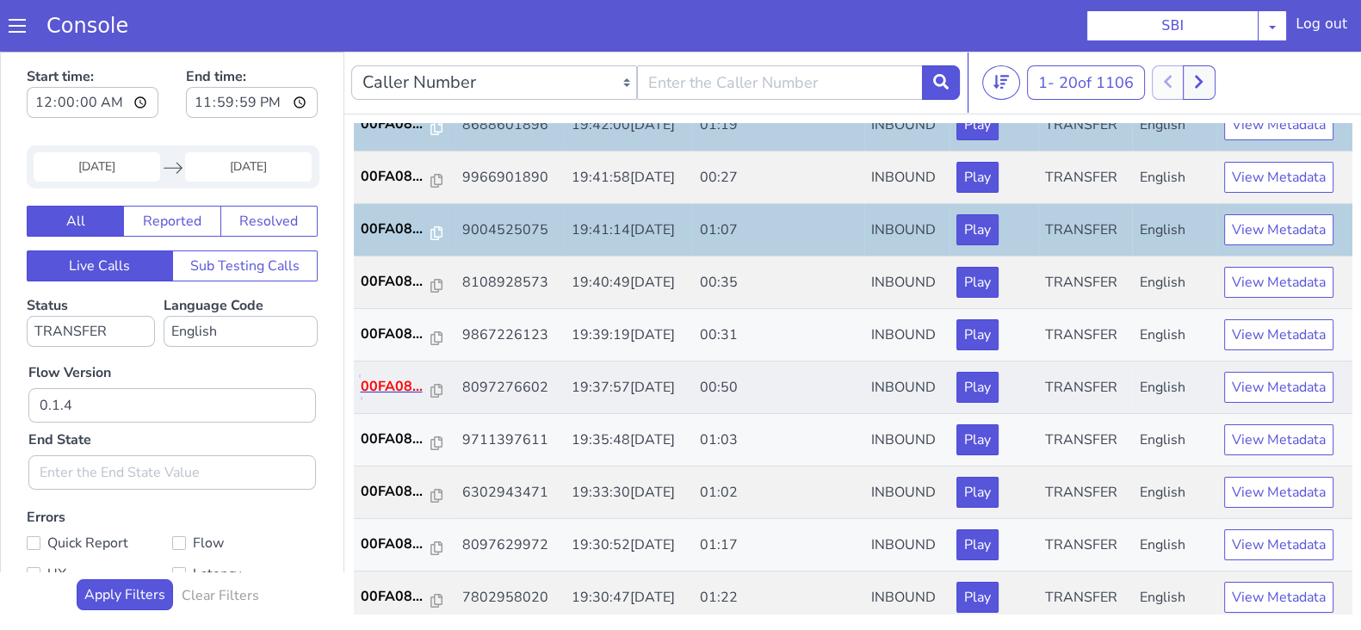
click at [401, 386] on p "00FA08..." at bounding box center [396, 386] width 71 height 21
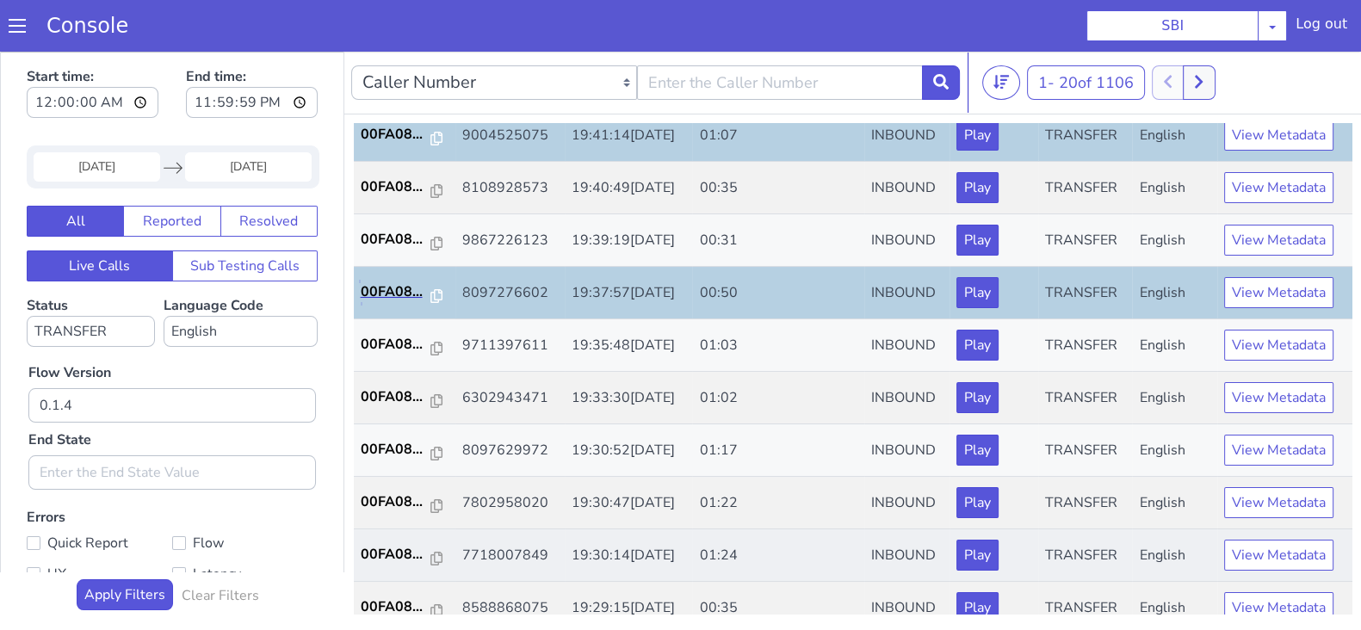
scroll to position [598, 0]
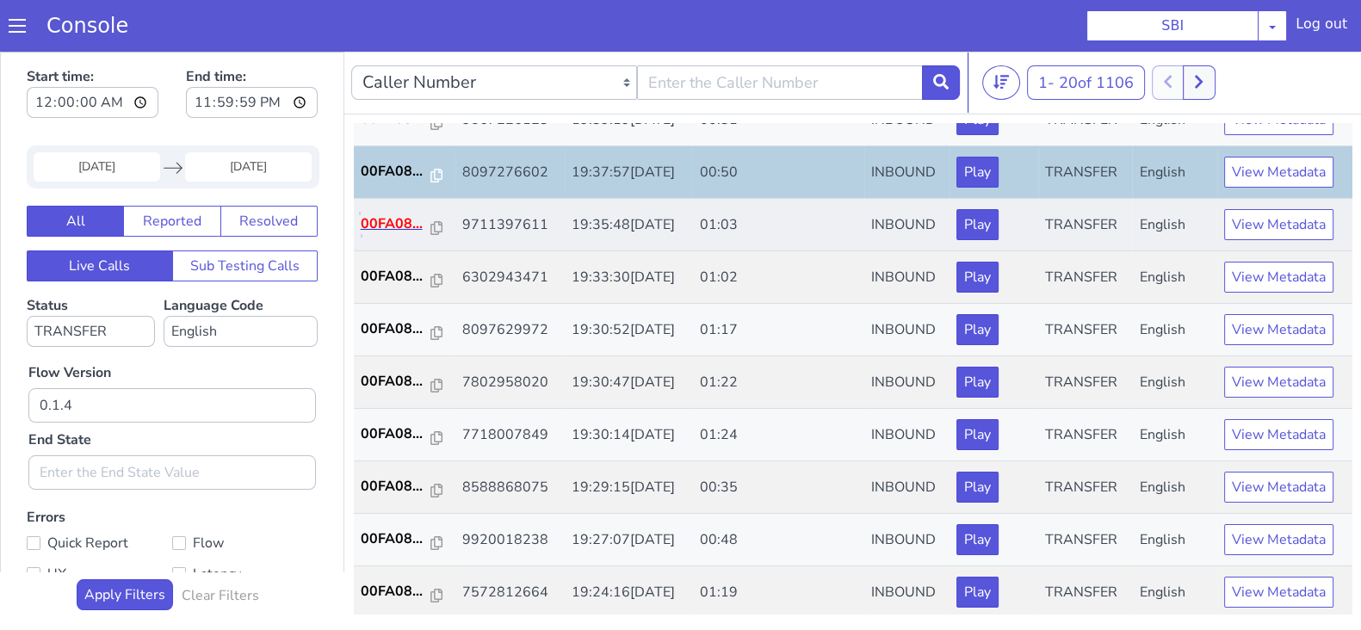
click at [377, 220] on p "00FA08..." at bounding box center [396, 223] width 71 height 21
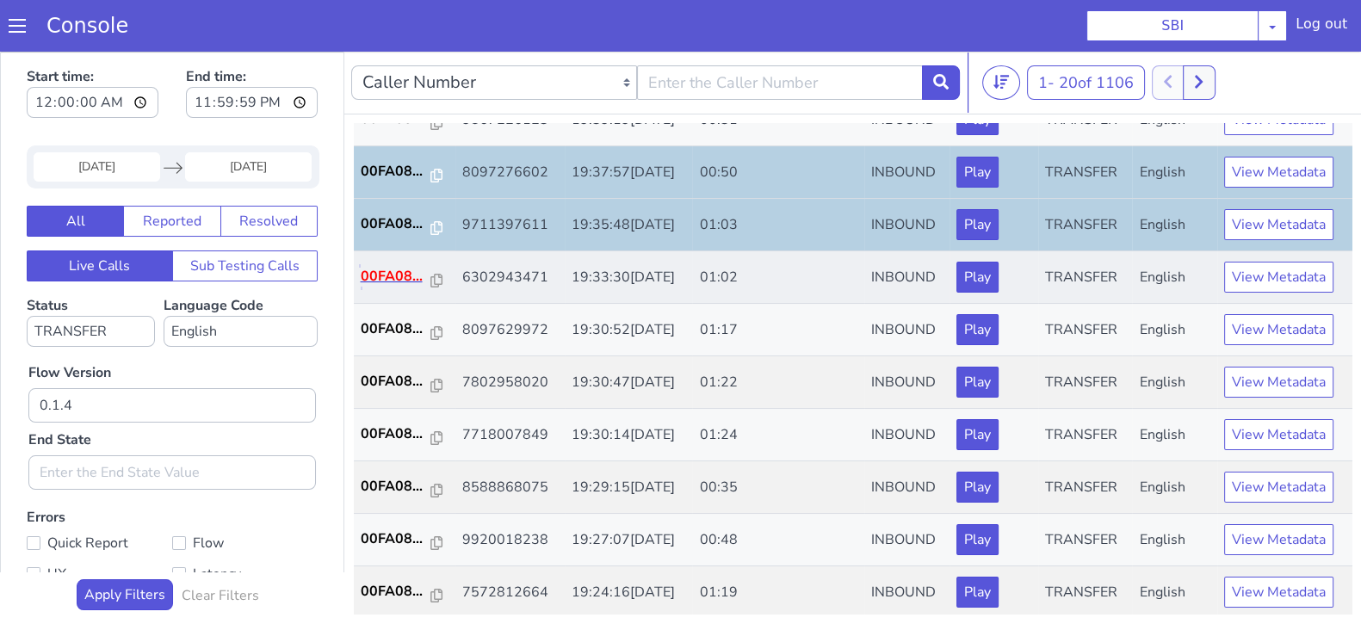
click at [384, 277] on p "00FA08..." at bounding box center [396, 276] width 71 height 21
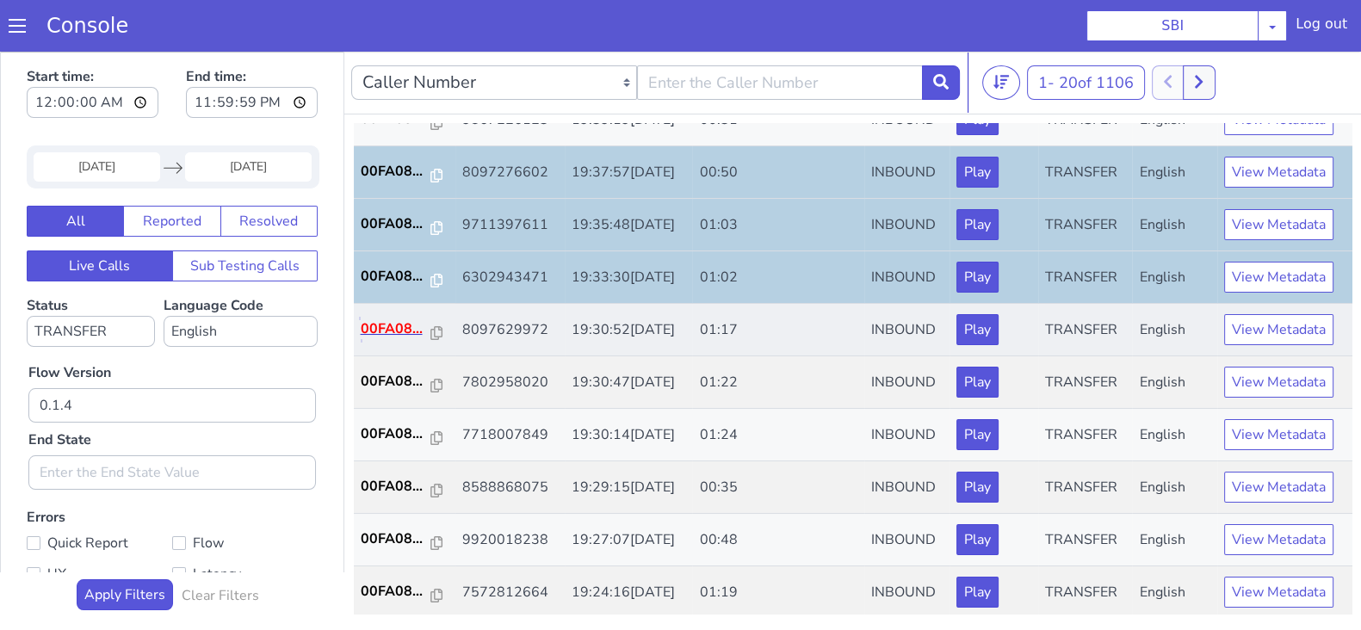
click at [391, 318] on p "00FA08..." at bounding box center [396, 328] width 71 height 21
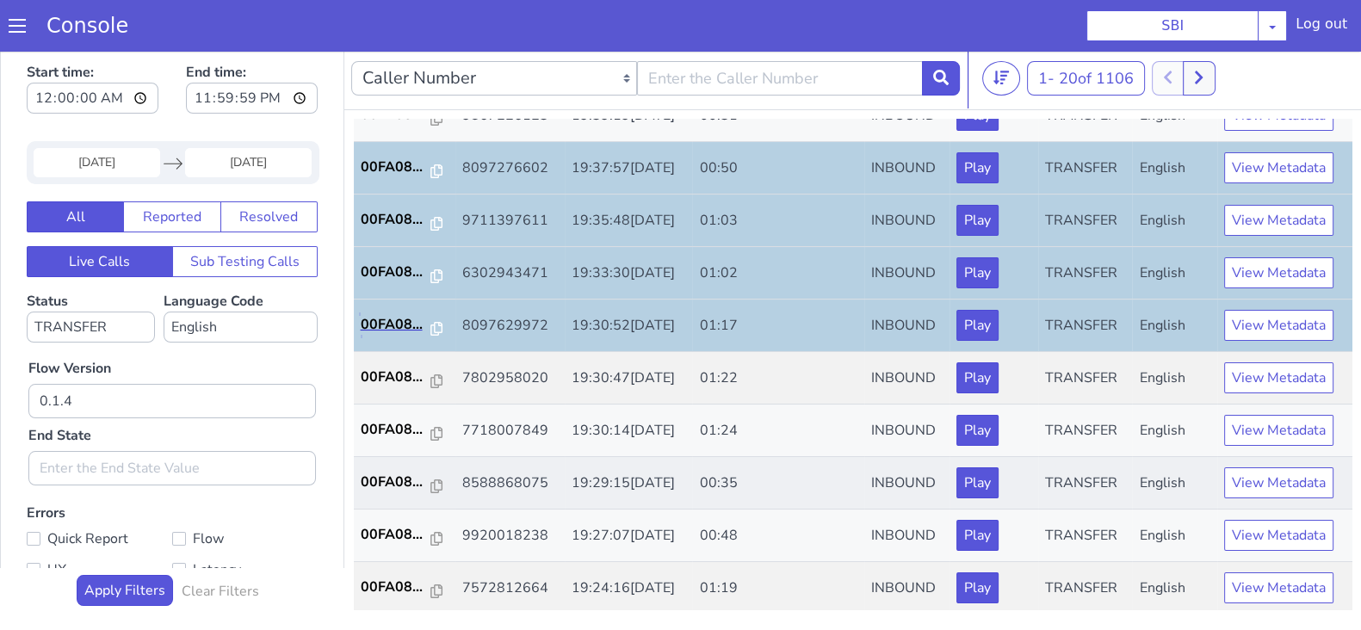
scroll to position [4, 0]
click at [380, 371] on p "00FA08..." at bounding box center [396, 377] width 71 height 21
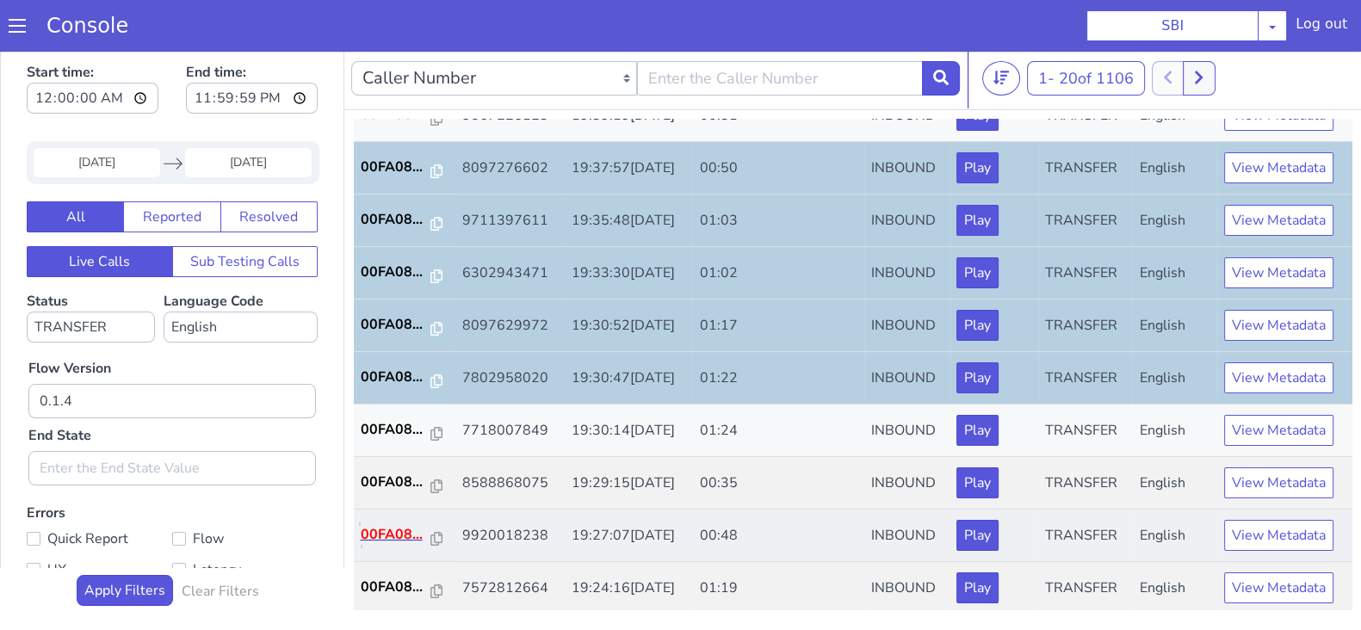
click at [387, 532] on p "00FA08..." at bounding box center [396, 534] width 71 height 21
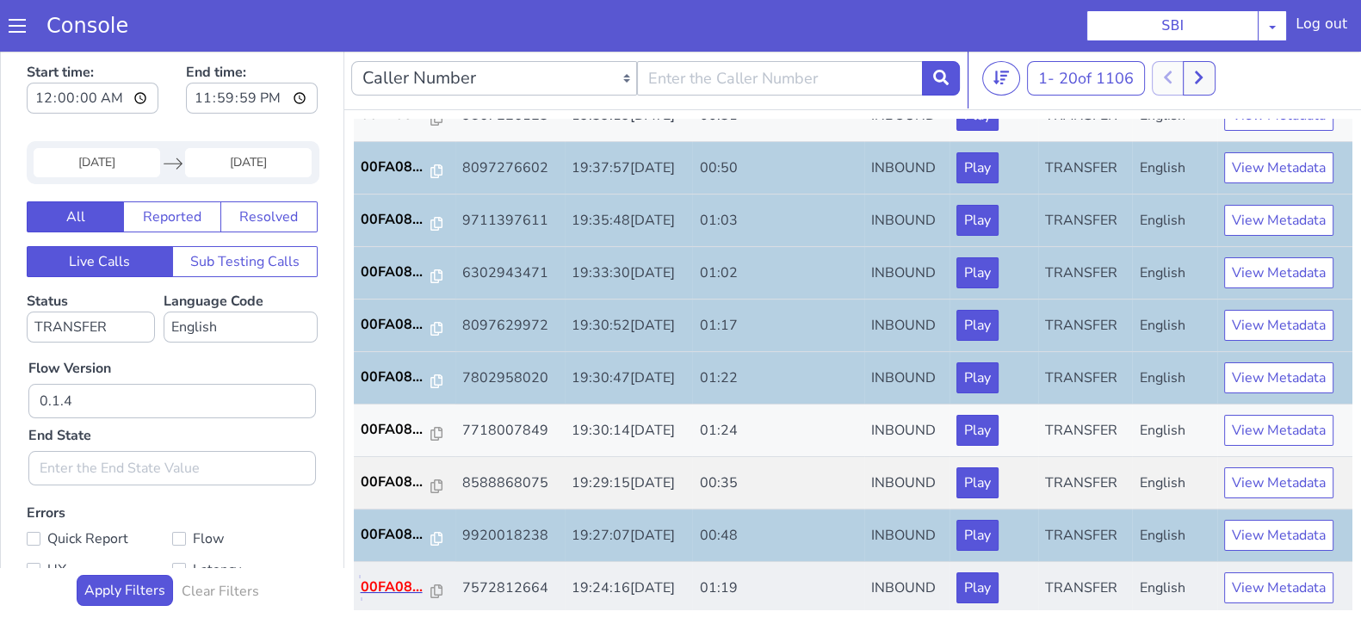
click at [393, 588] on p "00FA08..." at bounding box center [396, 587] width 71 height 21
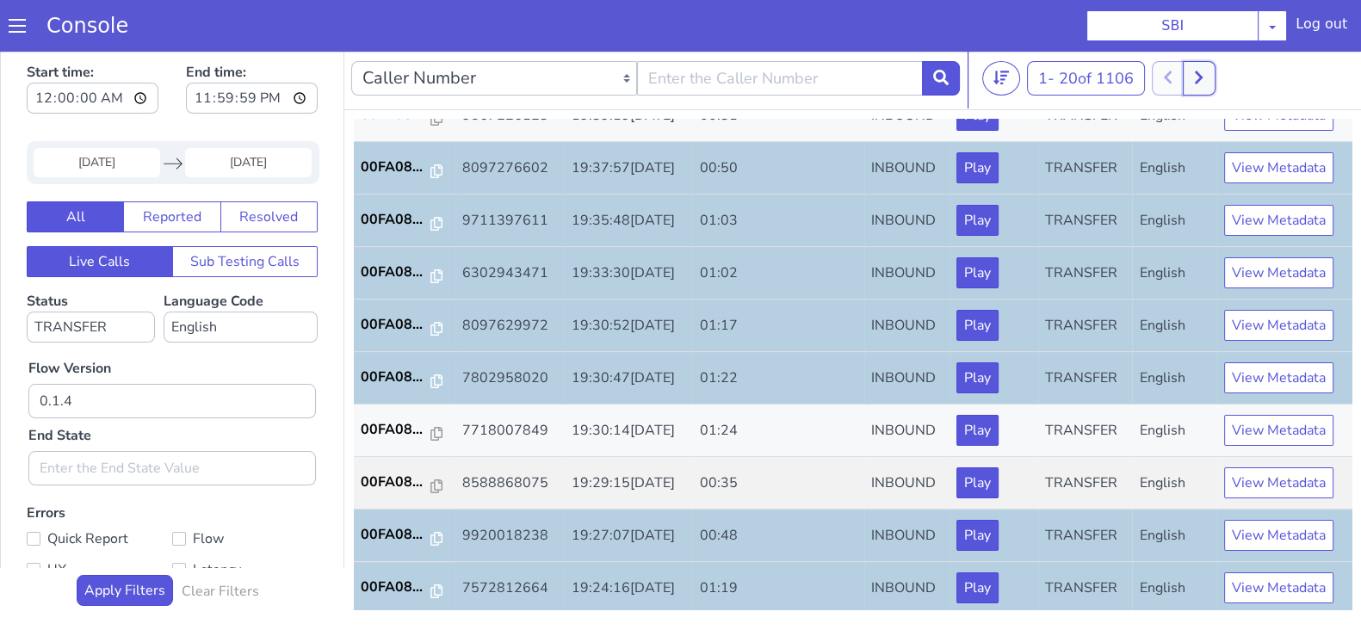
click at [1198, 70] on icon at bounding box center [1198, 77] width 9 height 15
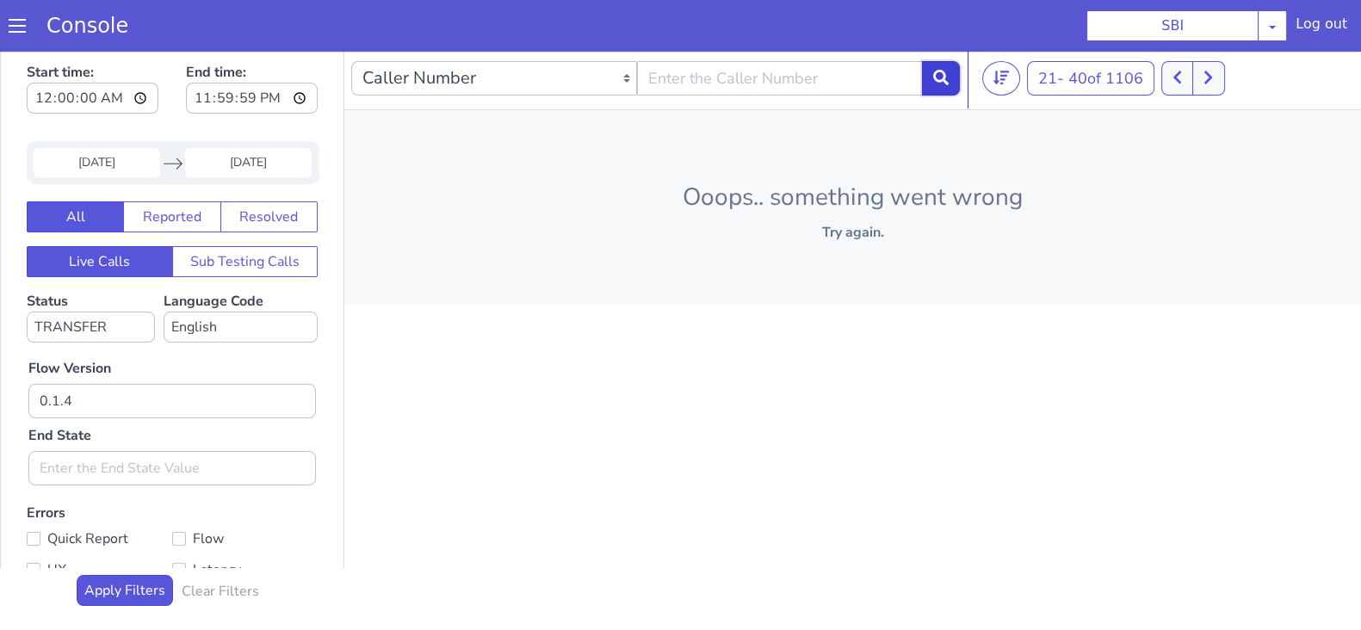
click at [948, 75] on icon at bounding box center [940, 77] width 15 height 15
click at [940, 82] on icon at bounding box center [940, 77] width 15 height 15
click at [1203, 71] on icon at bounding box center [1198, 77] width 9 height 15
click at [1203, 71] on button at bounding box center [1208, 78] width 32 height 34
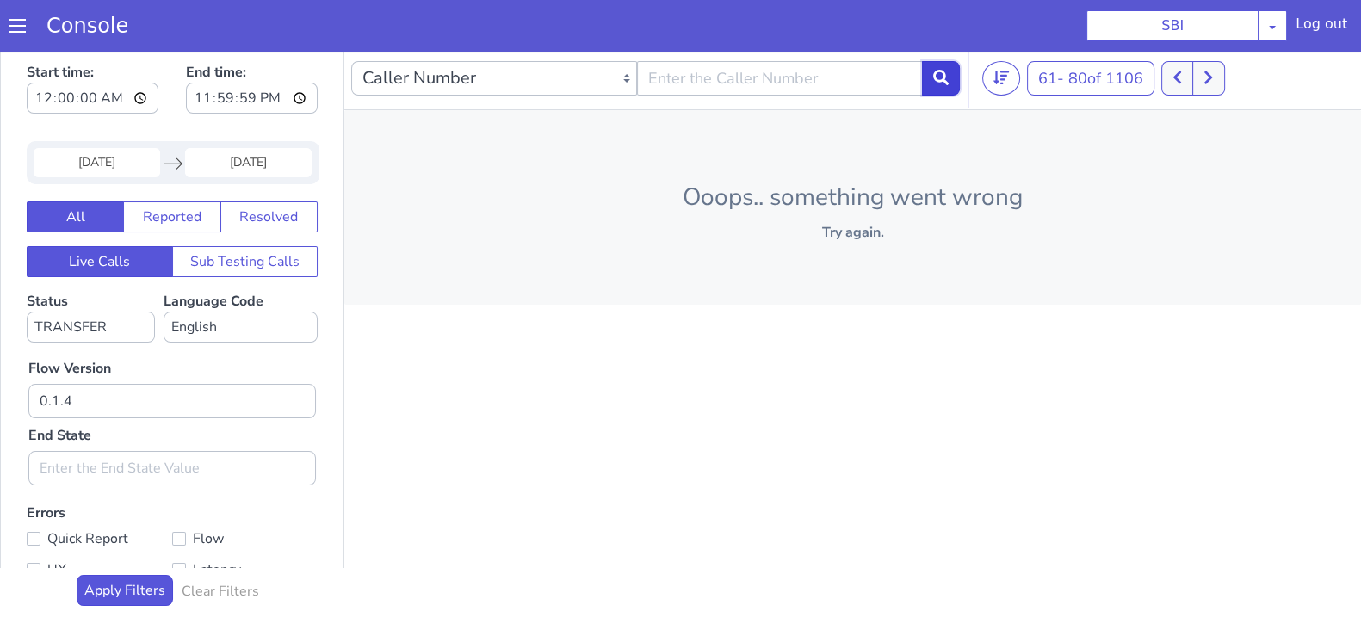
click at [931, 79] on button at bounding box center [941, 78] width 38 height 34
click at [1201, 74] on icon at bounding box center [1199, 77] width 8 height 13
click at [1201, 74] on button at bounding box center [1208, 78] width 32 height 34
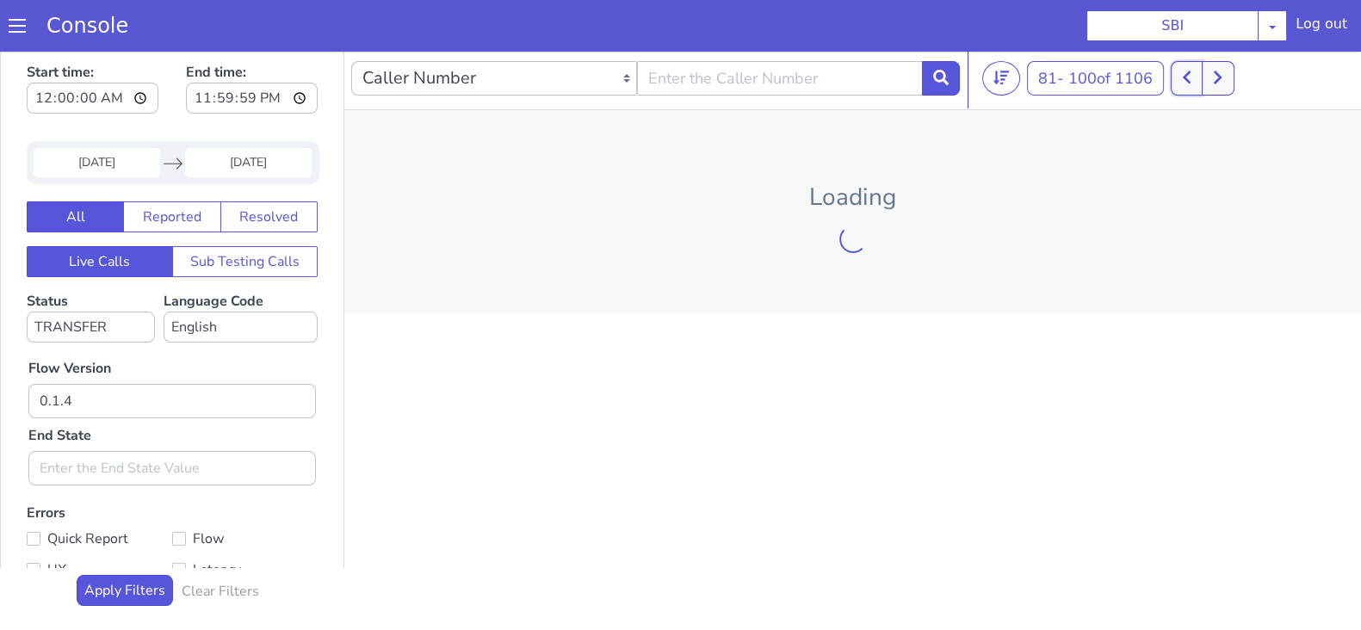
click at [1201, 74] on button at bounding box center [1186, 78] width 32 height 34
click at [1201, 74] on button at bounding box center [1217, 78] width 32 height 34
click at [1201, 74] on button at bounding box center [1186, 78] width 32 height 34
click at [1201, 74] on button at bounding box center [1208, 78] width 32 height 34
click at [1201, 74] on button at bounding box center [1186, 78] width 32 height 34
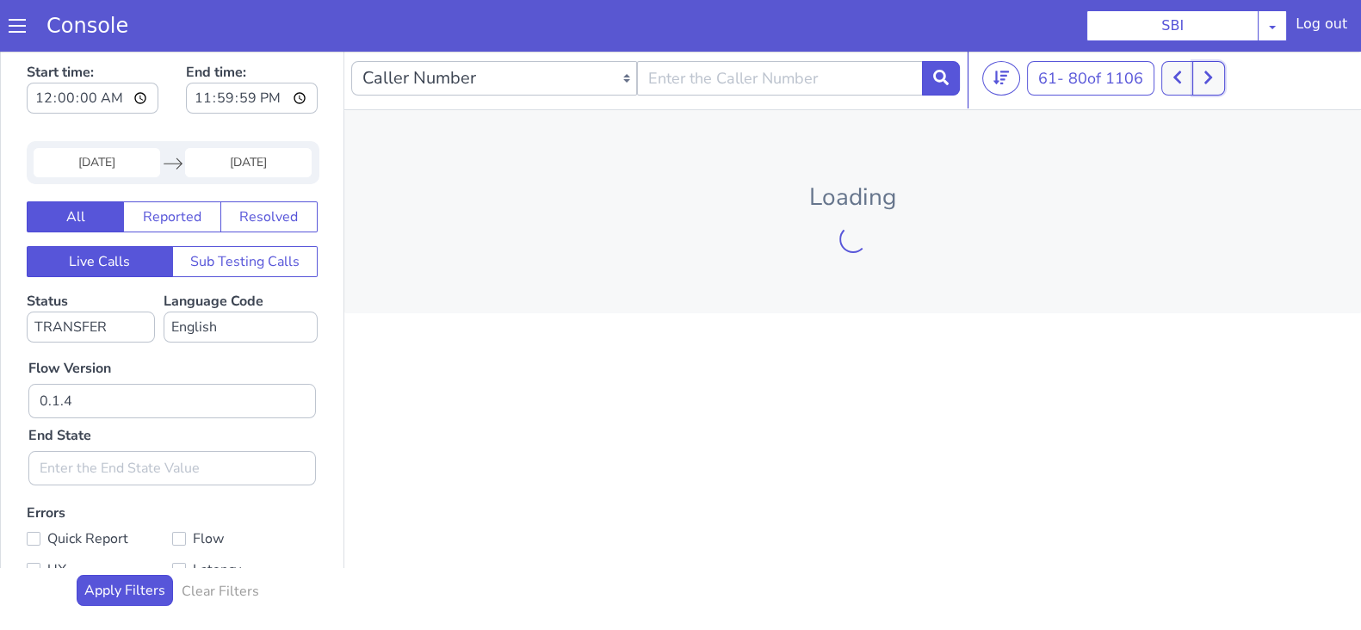
click at [1224, 77] on button at bounding box center [1208, 78] width 32 height 34
click at [1221, 75] on icon at bounding box center [1217, 77] width 8 height 13
click at [1223, 75] on button at bounding box center [1227, 78] width 32 height 34
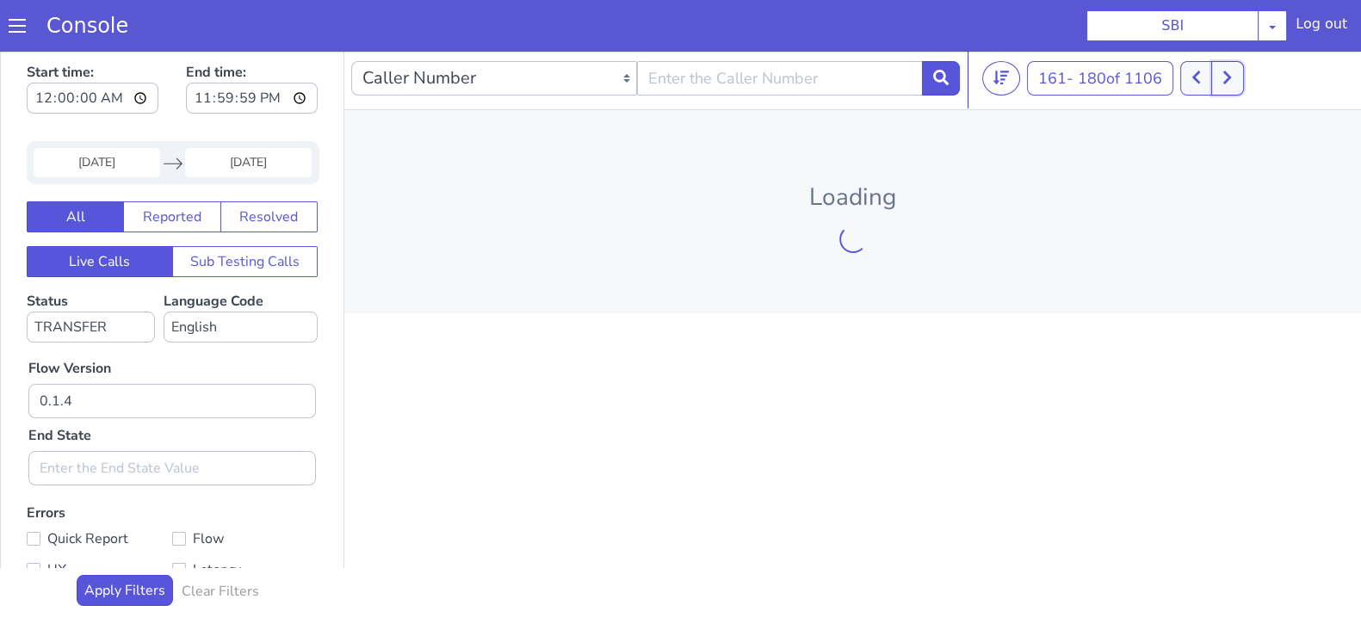
click at [1223, 75] on button at bounding box center [1227, 78] width 32 height 34
click at [1231, 78] on icon at bounding box center [1227, 77] width 8 height 13
click at [1232, 71] on icon at bounding box center [1226, 77] width 9 height 15
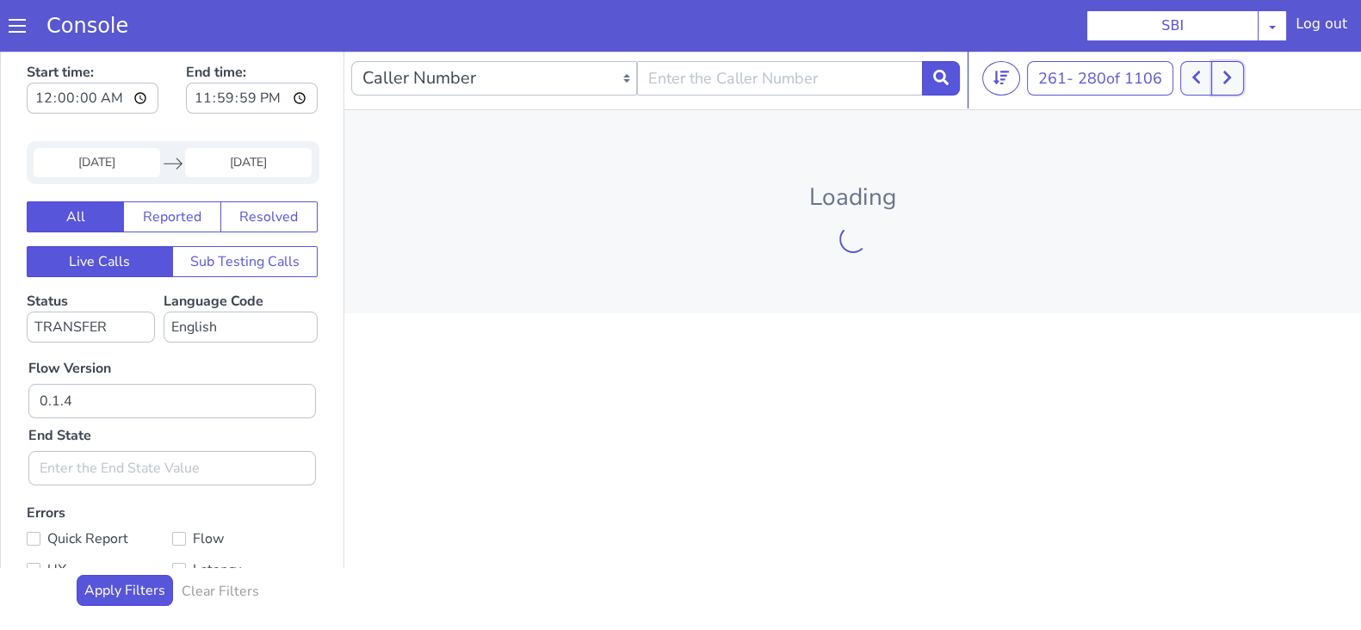
click at [1224, 82] on button at bounding box center [1227, 78] width 32 height 34
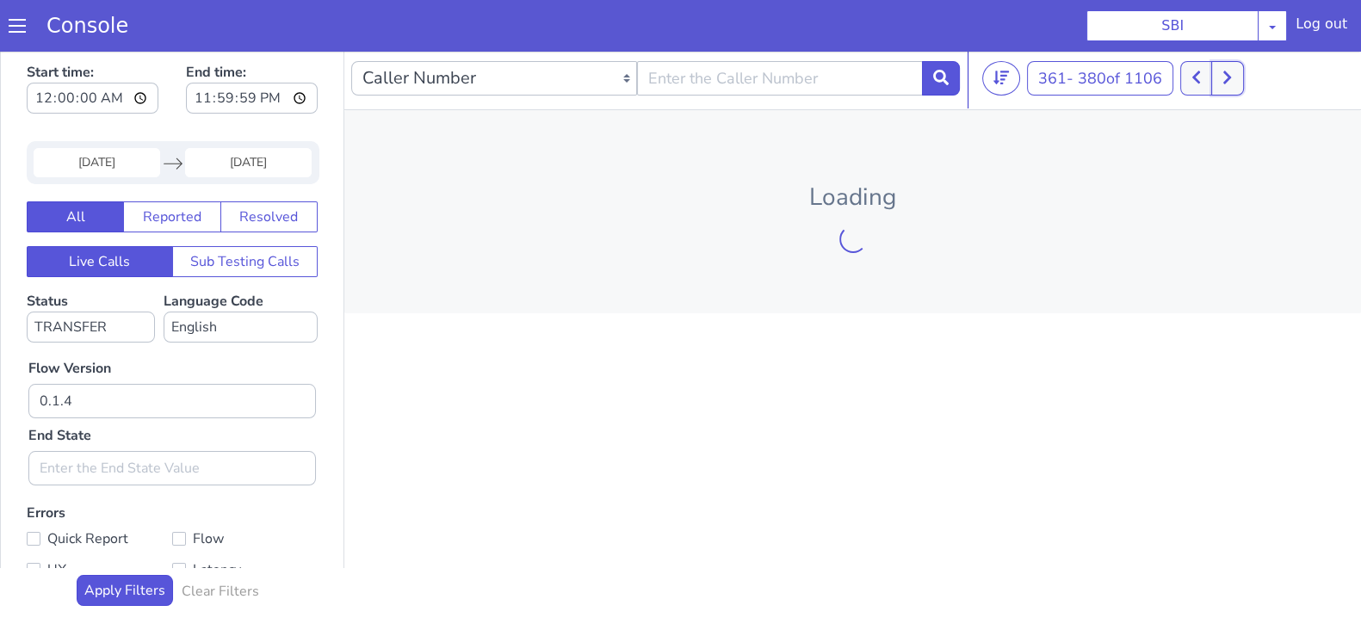
click at [1224, 82] on button at bounding box center [1227, 78] width 32 height 34
click at [1232, 82] on icon at bounding box center [1226, 77] width 9 height 15
click at [954, 69] on button at bounding box center [941, 78] width 38 height 34
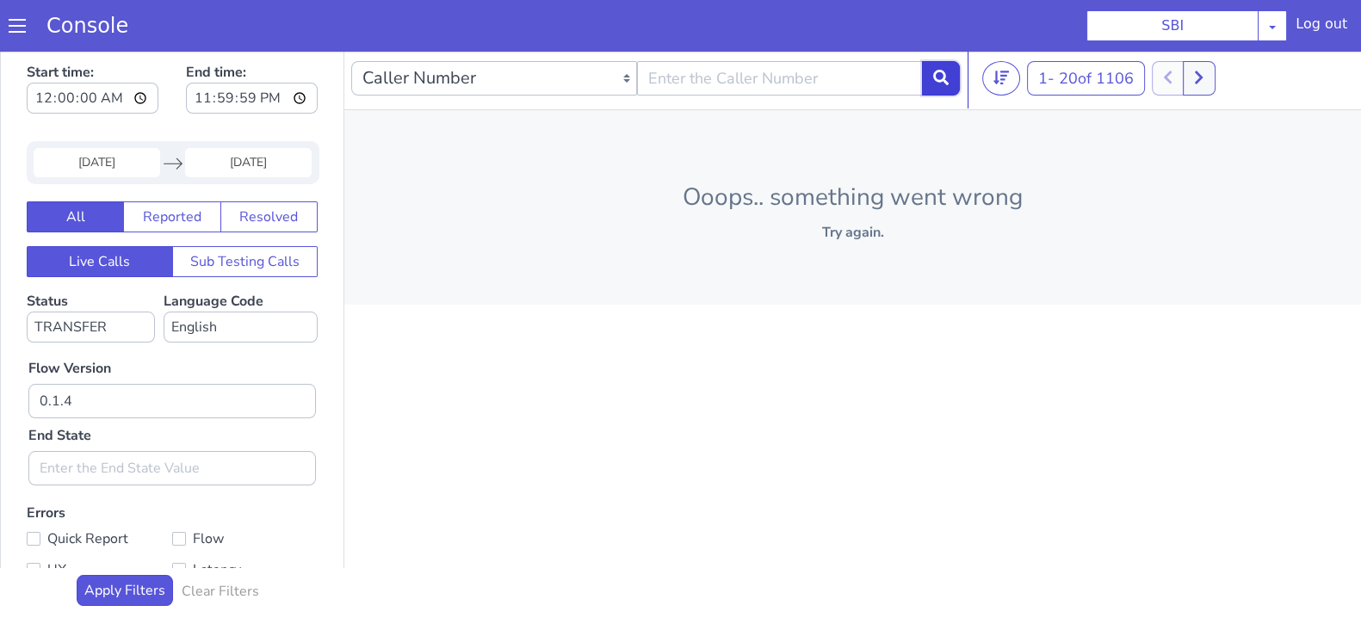
click at [942, 83] on icon at bounding box center [940, 77] width 15 height 15
click at [1203, 83] on icon at bounding box center [1198, 77] width 9 height 15
click at [1002, 88] on button at bounding box center [1001, 78] width 38 height 34
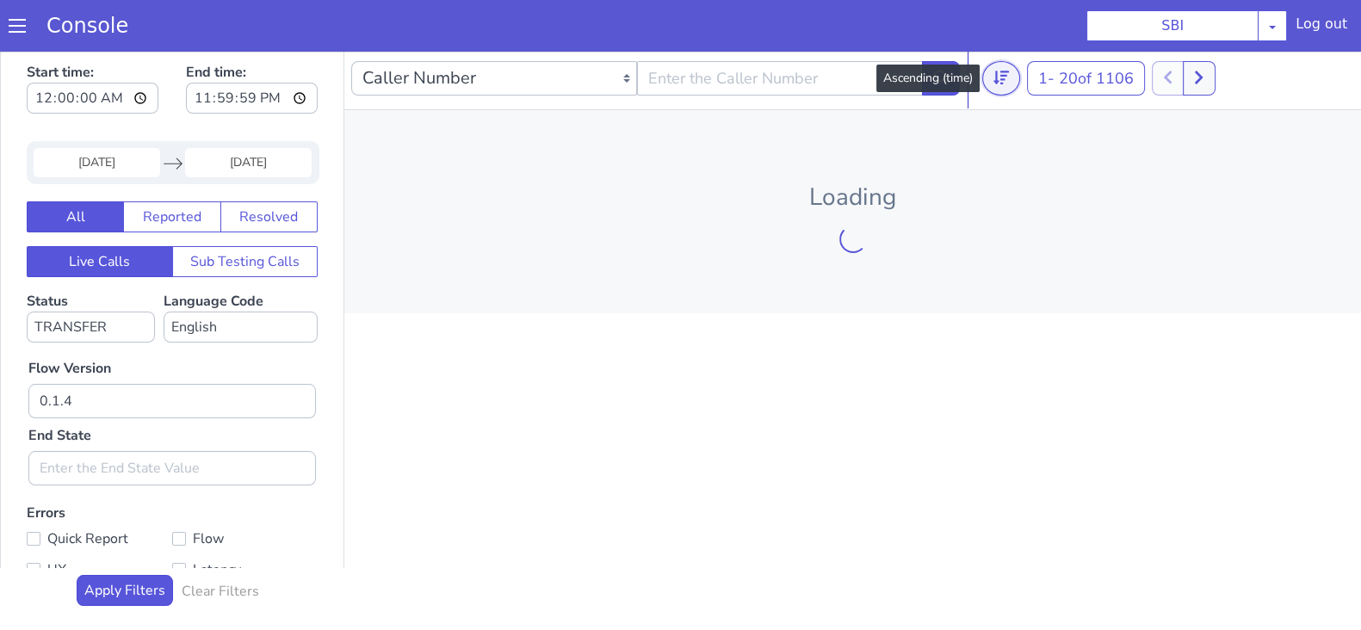
click at [1002, 88] on button at bounding box center [1001, 78] width 38 height 34
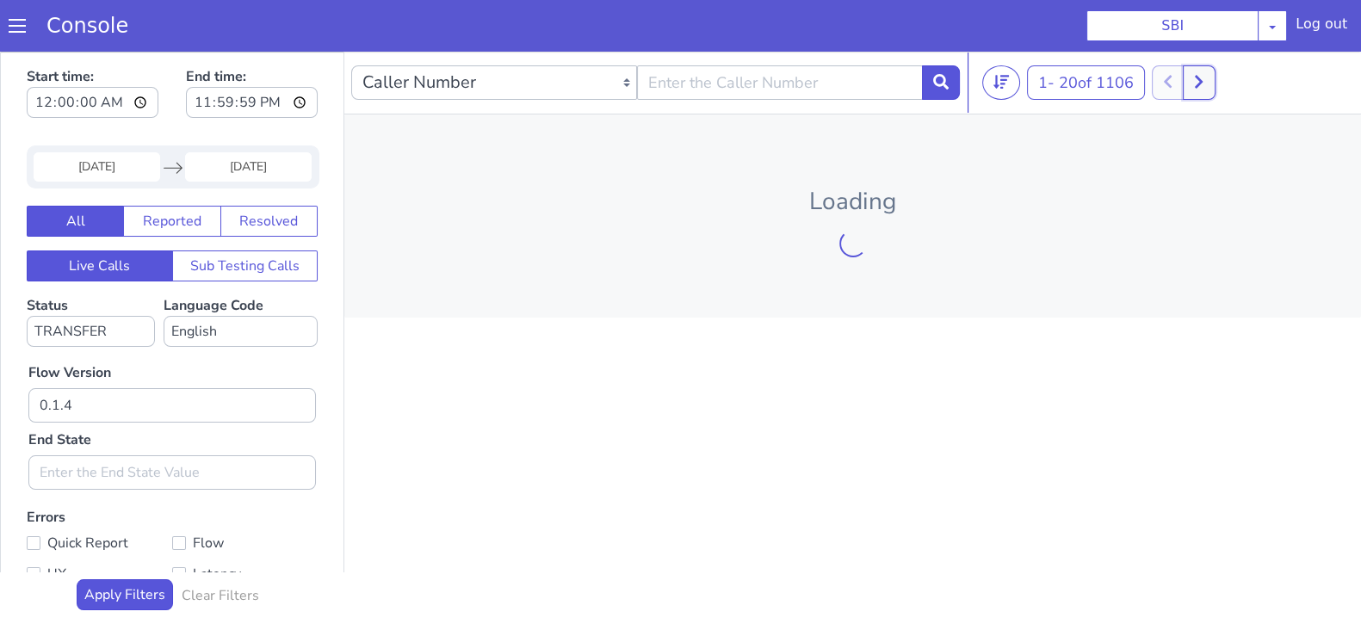
click at [1203, 85] on icon at bounding box center [1198, 81] width 9 height 15
click at [1207, 87] on button at bounding box center [1208, 82] width 32 height 34
click at [1204, 87] on button at bounding box center [1208, 82] width 32 height 34
click at [1220, 80] on icon at bounding box center [1217, 81] width 9 height 15
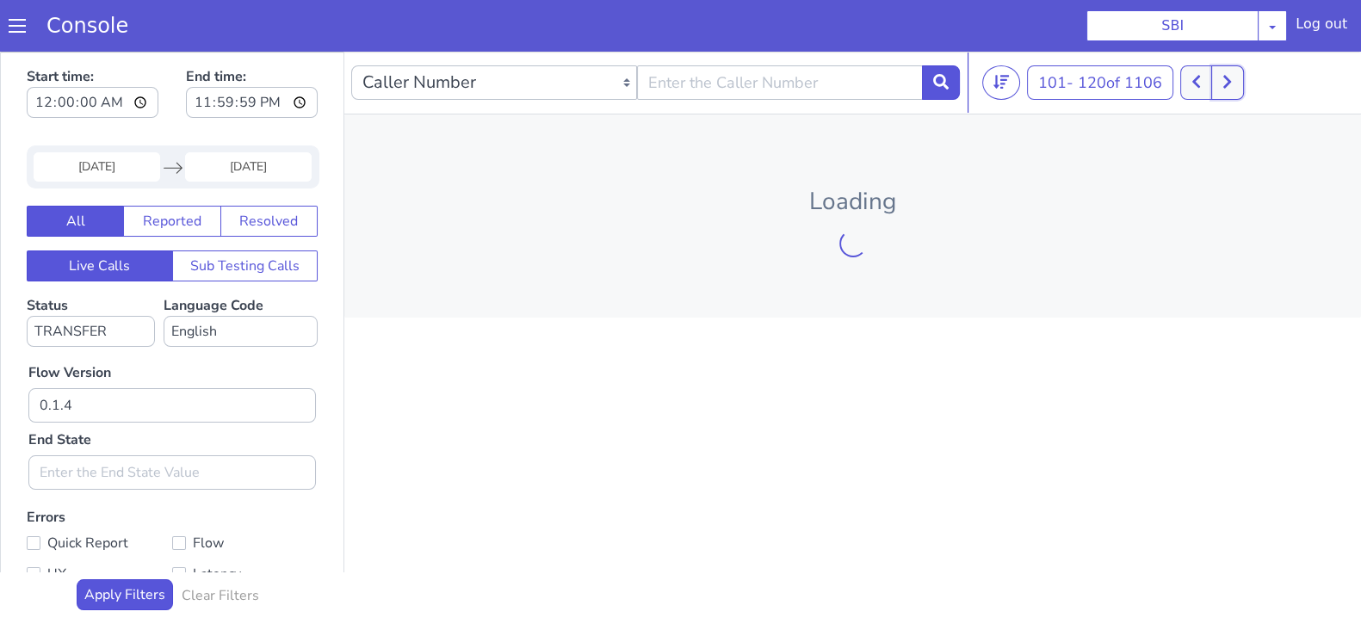
click at [1231, 78] on icon at bounding box center [1227, 82] width 8 height 13
click at [1232, 88] on icon at bounding box center [1226, 81] width 9 height 15
click at [1231, 82] on icon at bounding box center [1227, 82] width 8 height 13
click at [1231, 79] on icon at bounding box center [1227, 82] width 8 height 13
click at [1239, 83] on button at bounding box center [1227, 82] width 32 height 34
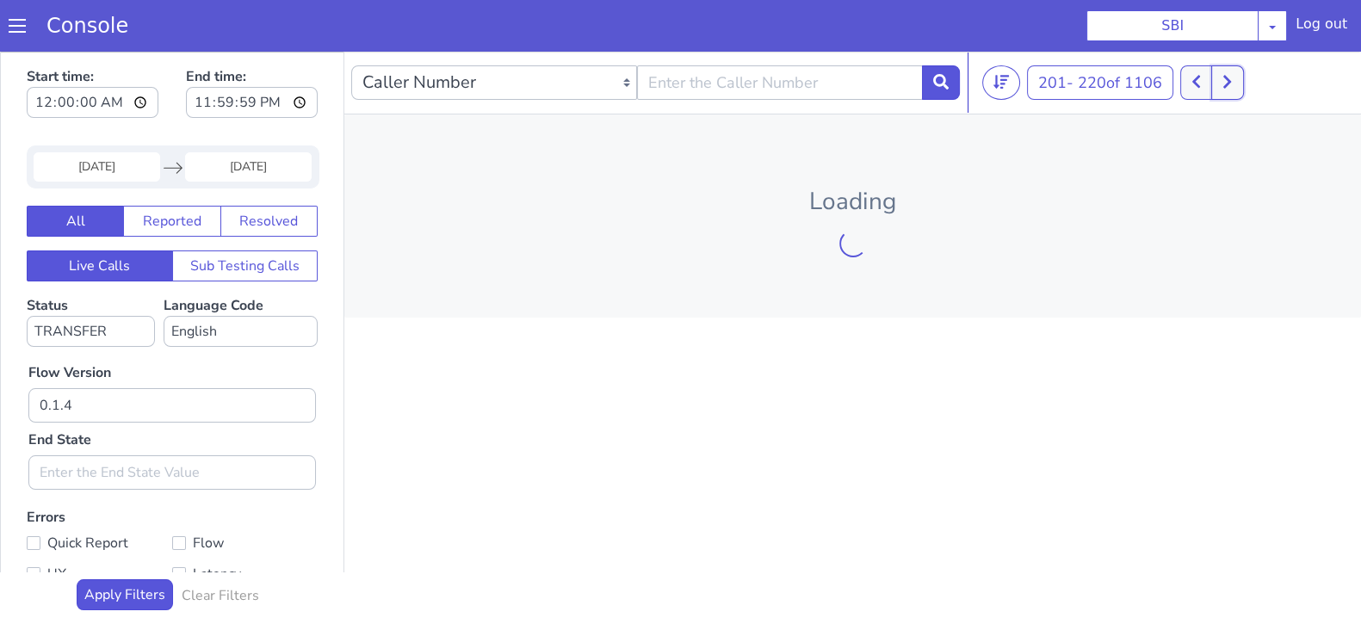
click at [1238, 83] on button at bounding box center [1227, 82] width 32 height 34
click at [1231, 82] on icon at bounding box center [1227, 82] width 8 height 13
click at [1225, 82] on button at bounding box center [1227, 82] width 32 height 34
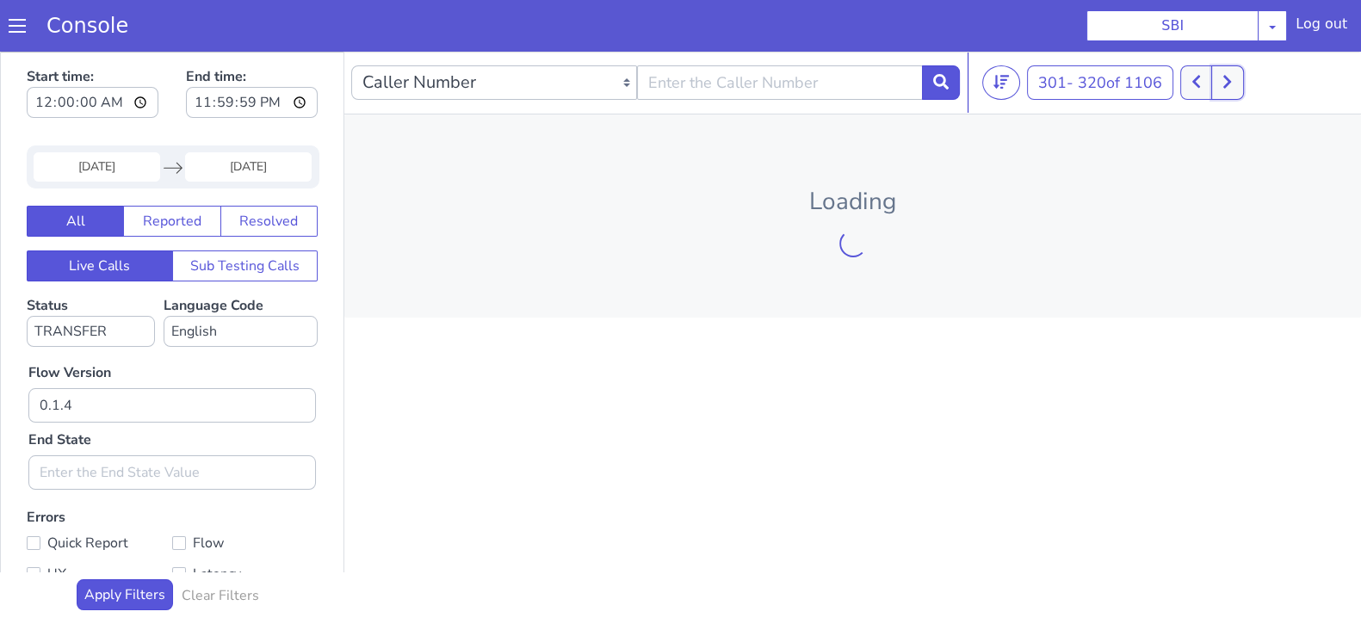
click at [1228, 79] on icon at bounding box center [1226, 81] width 9 height 15
click at [1227, 90] on button at bounding box center [1227, 82] width 32 height 34
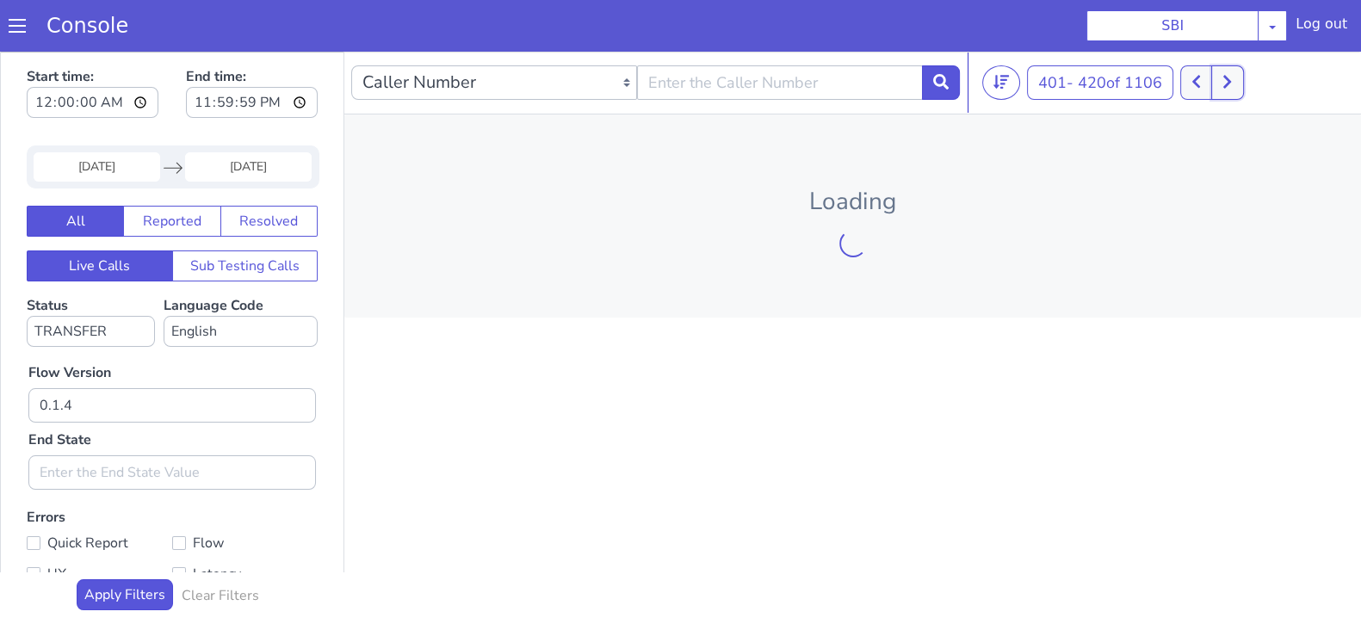
click at [1232, 83] on icon at bounding box center [1226, 81] width 9 height 15
click at [1201, 87] on icon at bounding box center [1195, 81] width 9 height 15
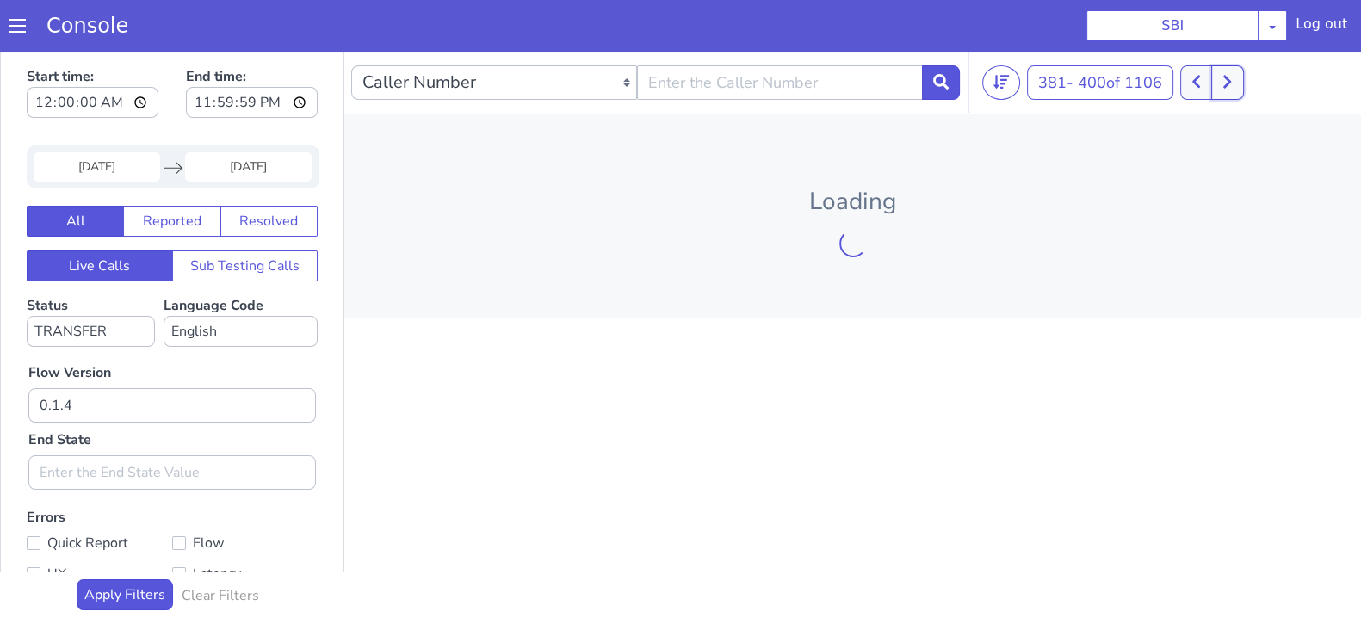
click at [1236, 88] on button at bounding box center [1227, 82] width 32 height 34
click at [1196, 77] on icon at bounding box center [1195, 81] width 9 height 15
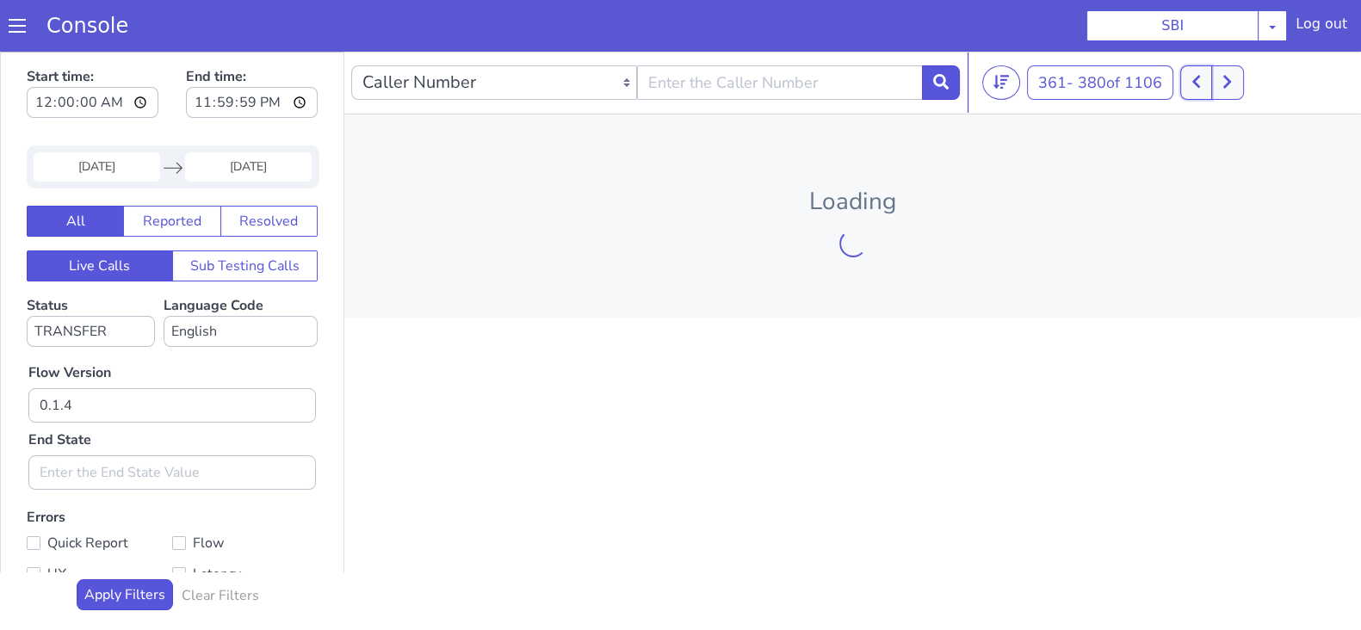
click at [1196, 77] on icon at bounding box center [1195, 81] width 9 height 15
click at [1201, 83] on icon at bounding box center [1195, 81] width 9 height 15
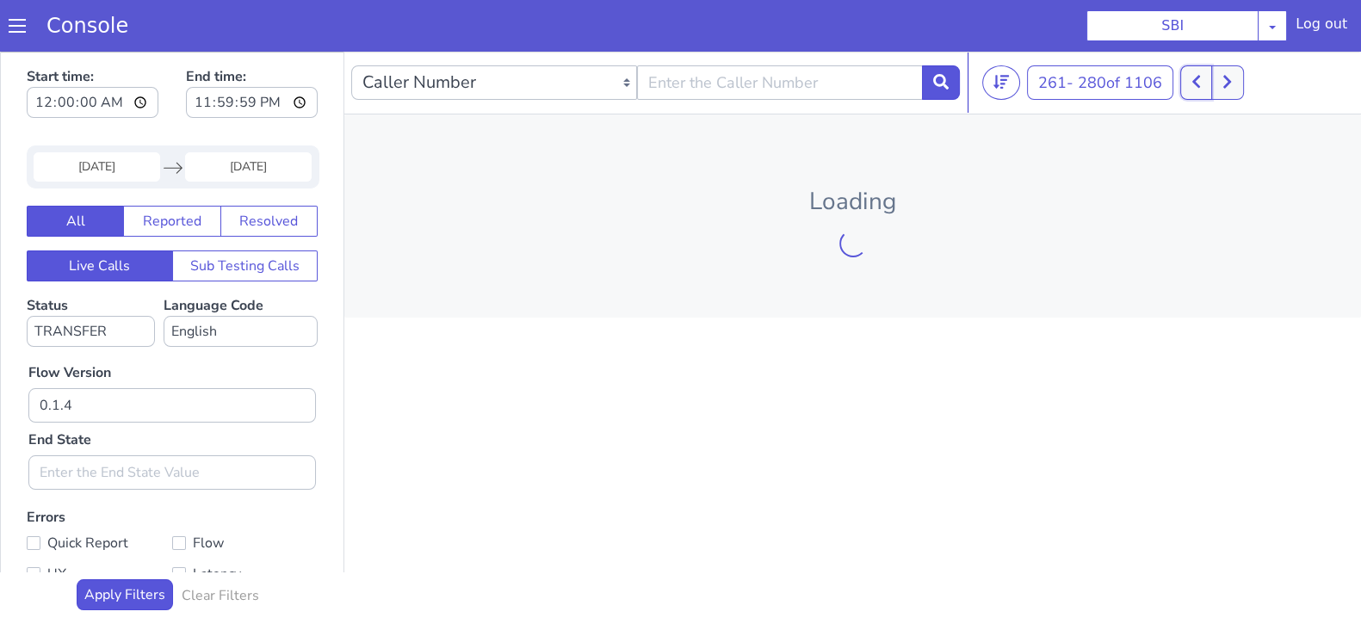
click at [1201, 83] on icon at bounding box center [1195, 81] width 9 height 15
click at [1232, 83] on icon at bounding box center [1226, 81] width 9 height 15
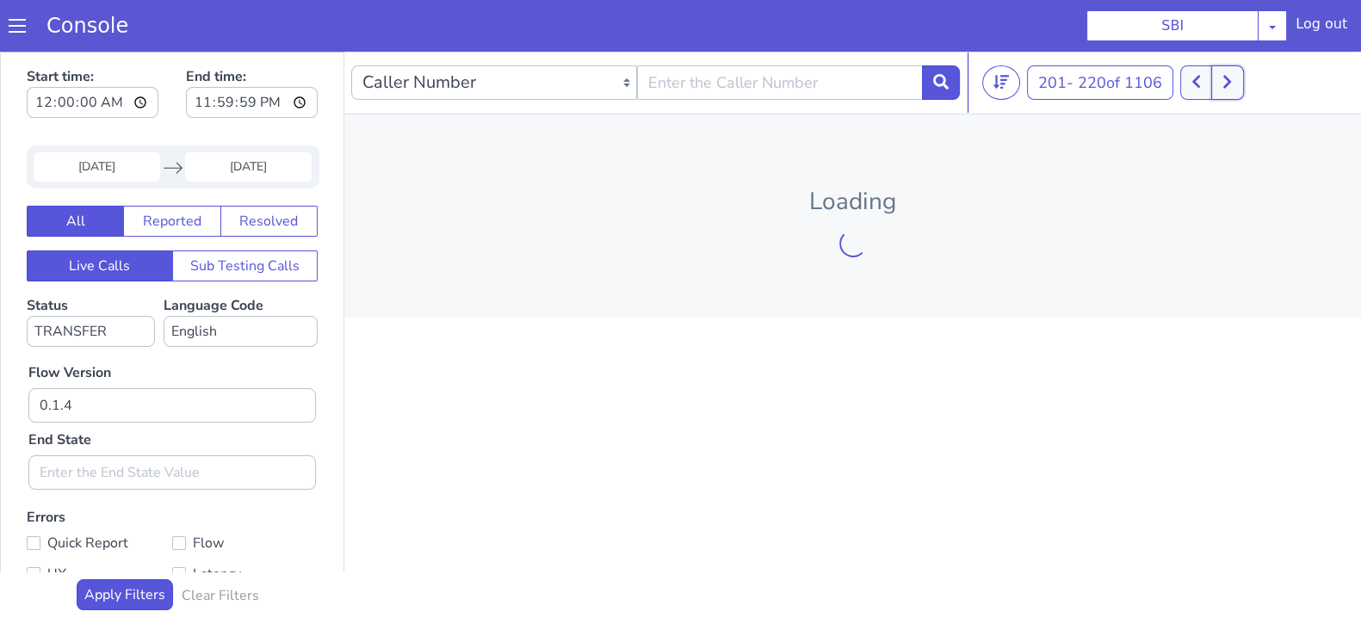
click at [1232, 83] on icon at bounding box center [1226, 81] width 9 height 15
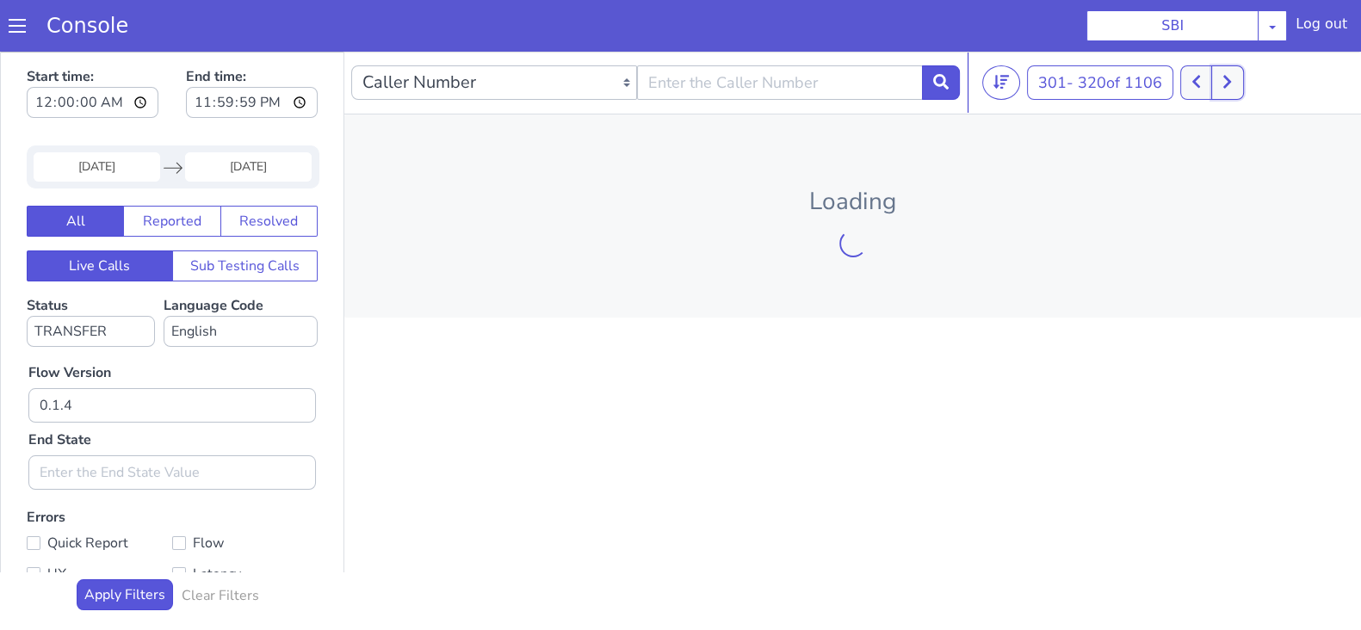
click at [1232, 83] on icon at bounding box center [1226, 81] width 9 height 15
click at [1195, 81] on icon at bounding box center [1195, 81] width 9 height 15
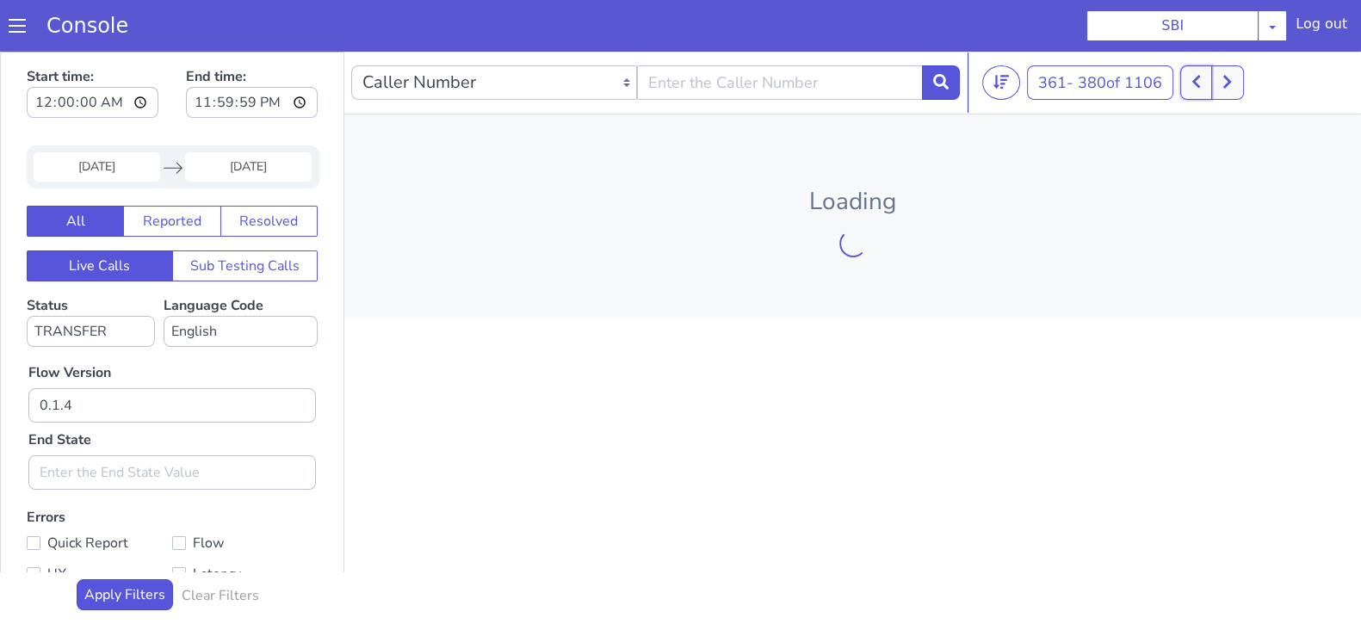
click at [1195, 81] on icon at bounding box center [1195, 81] width 9 height 15
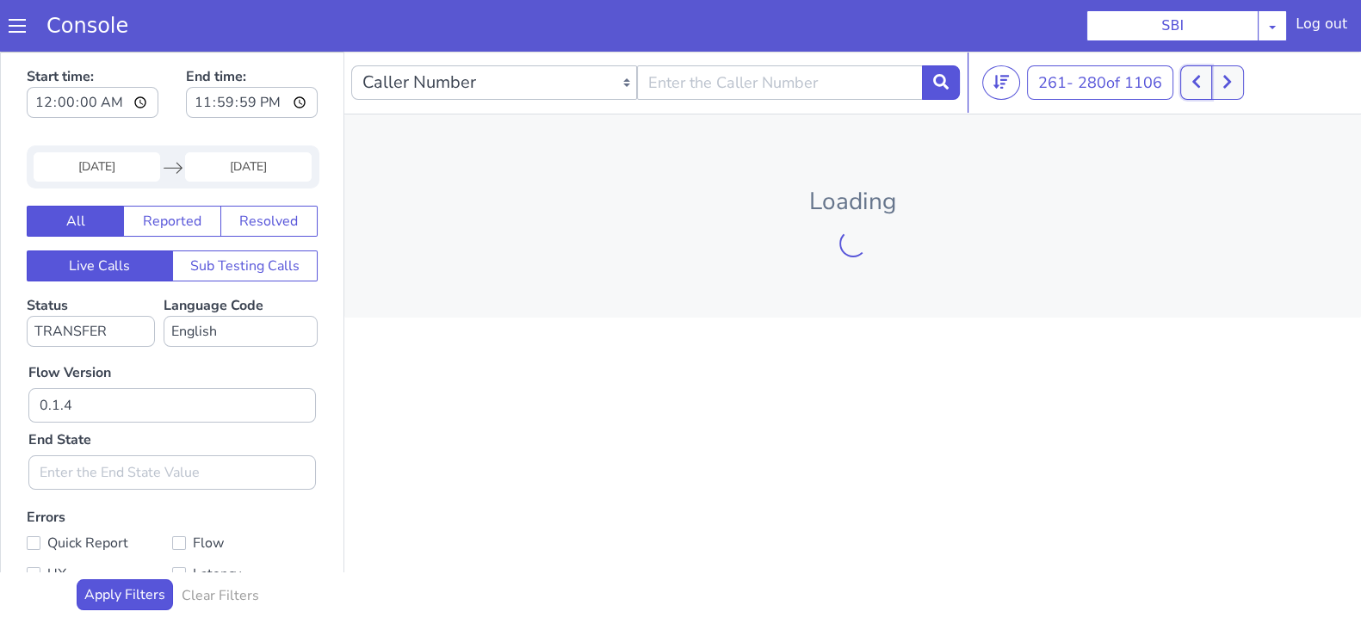
click at [1195, 81] on icon at bounding box center [1195, 81] width 9 height 15
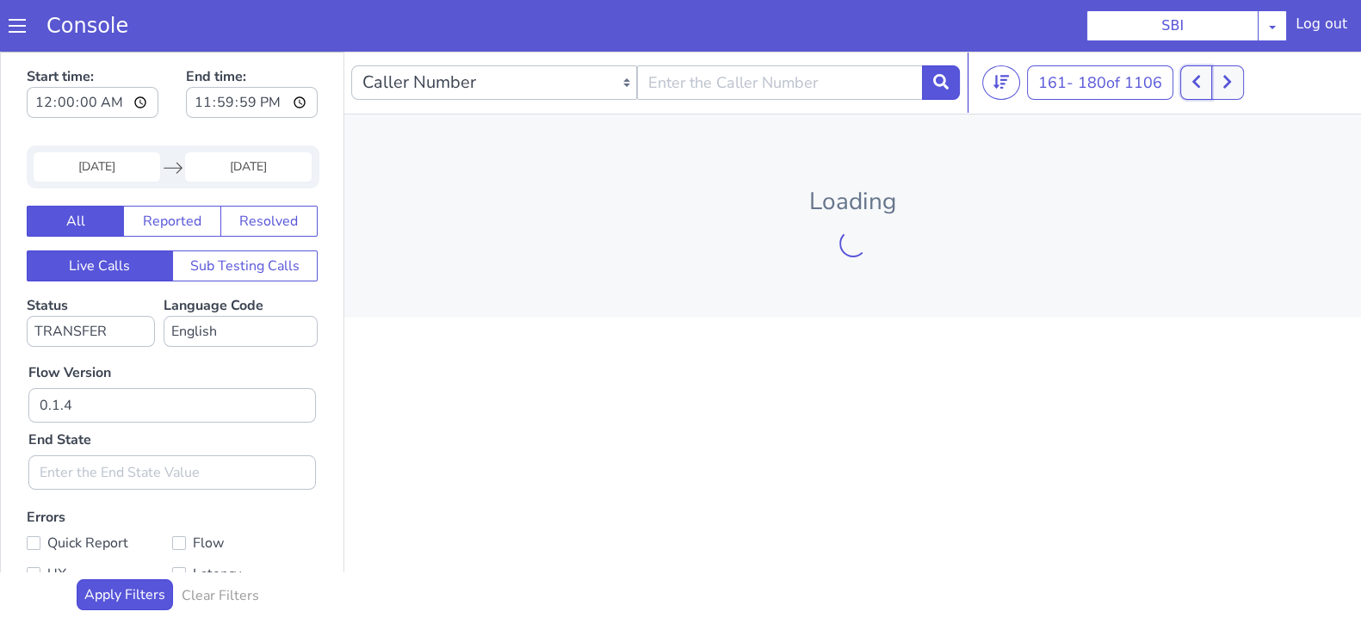
click at [1195, 81] on icon at bounding box center [1195, 81] width 9 height 15
click at [1191, 81] on icon at bounding box center [1186, 81] width 9 height 15
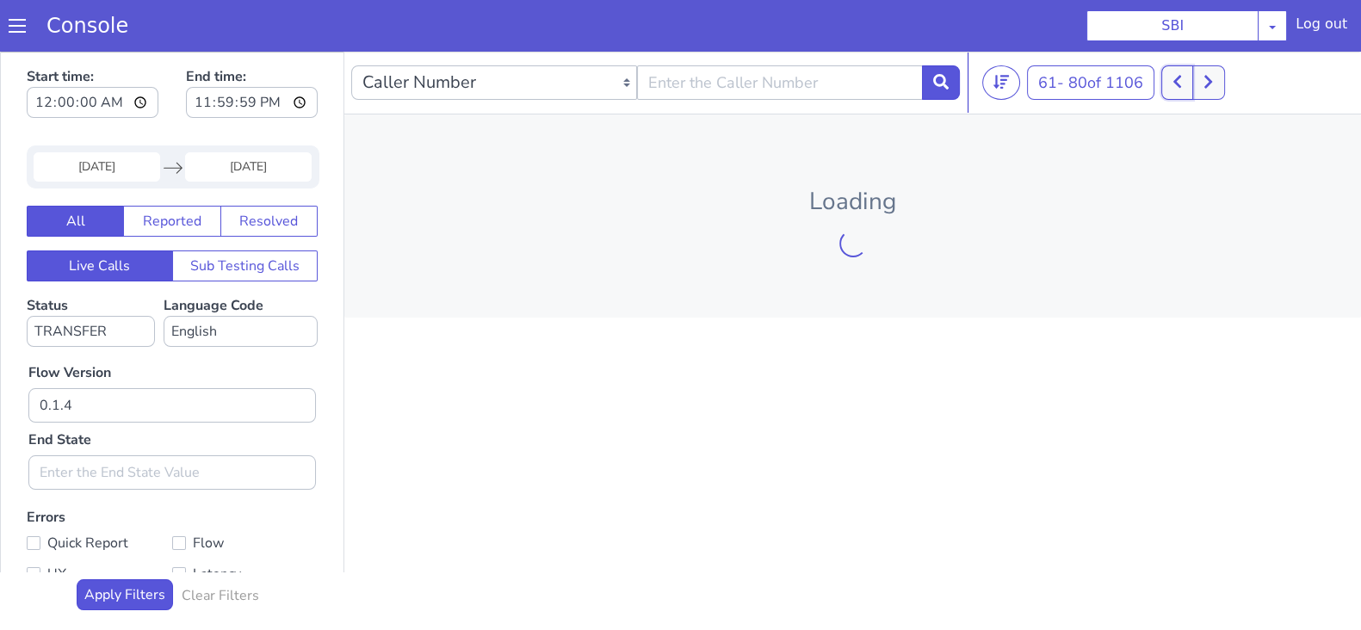
click at [1190, 80] on button at bounding box center [1177, 82] width 32 height 34
click at [1189, 80] on button at bounding box center [1177, 82] width 32 height 34
click at [1196, 79] on button at bounding box center [1198, 82] width 32 height 34
click at [1213, 83] on icon at bounding box center [1207, 81] width 9 height 15
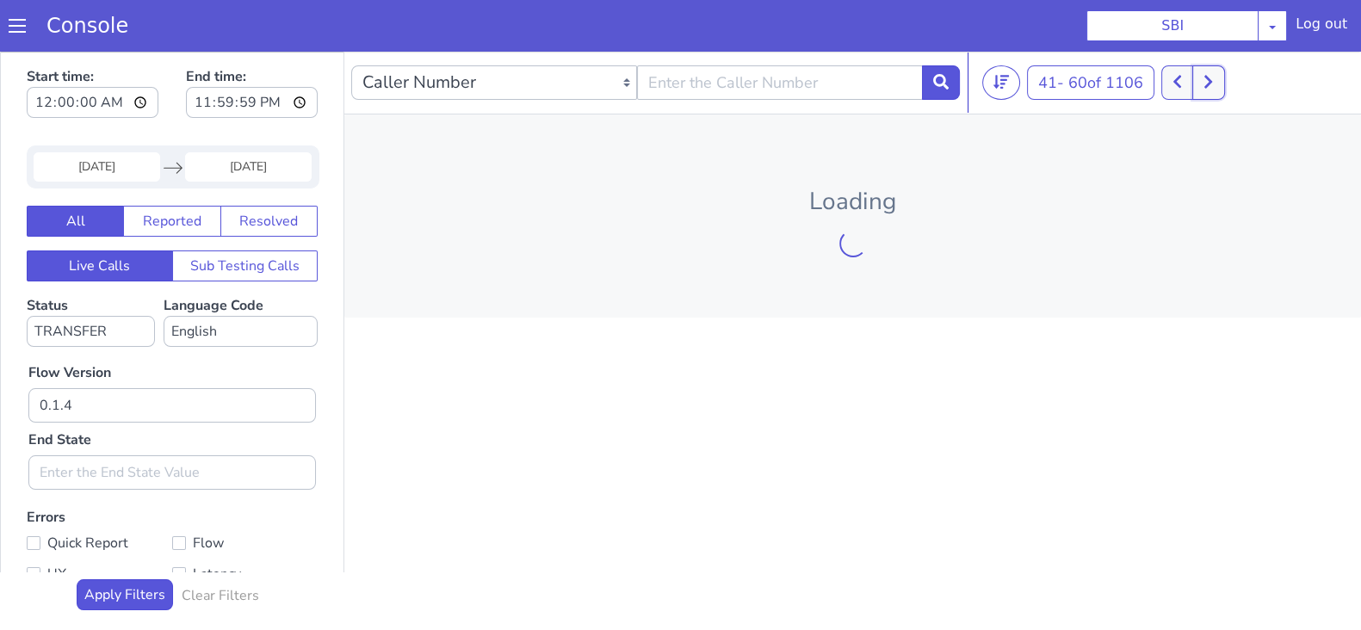
click at [1213, 83] on icon at bounding box center [1207, 81] width 9 height 15
click at [1215, 83] on button at bounding box center [1217, 82] width 32 height 34
click at [1224, 87] on button at bounding box center [1227, 82] width 32 height 34
click at [1231, 83] on icon at bounding box center [1227, 82] width 8 height 13
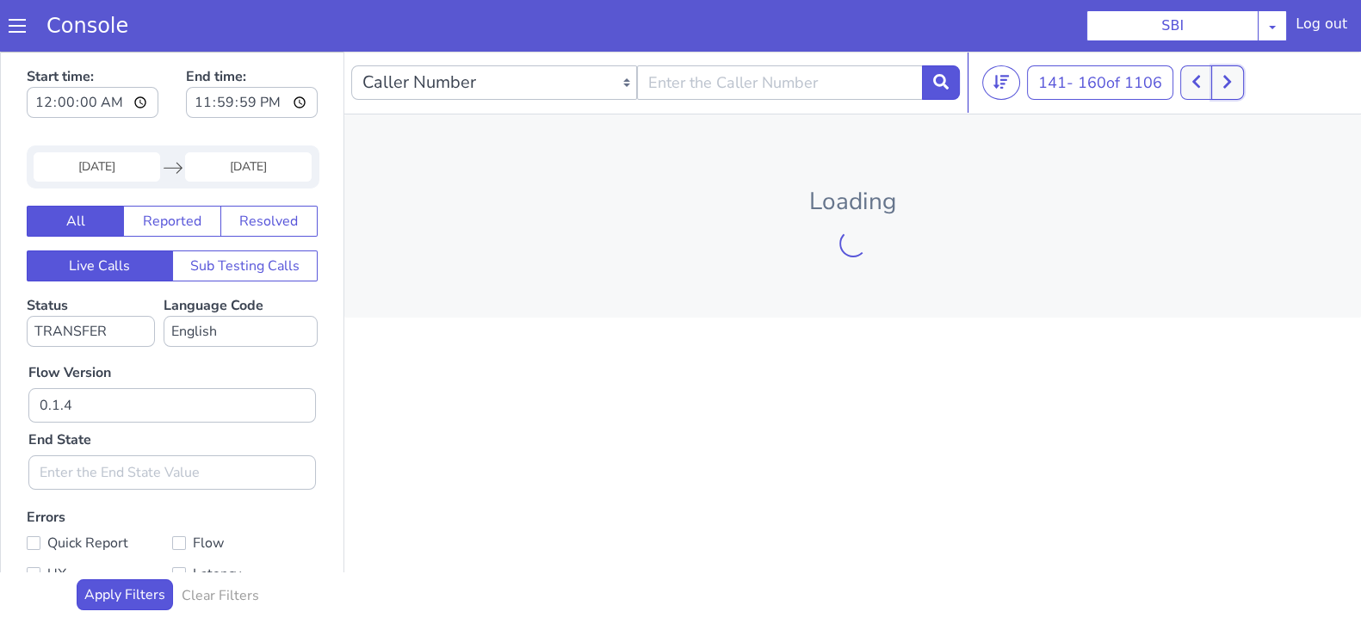
click at [1230, 83] on icon at bounding box center [1227, 82] width 8 height 13
click at [1231, 83] on icon at bounding box center [1227, 82] width 8 height 13
drag, startPoint x: 1232, startPoint y: 75, endPoint x: 1248, endPoint y: 83, distance: 17.7
click at [1239, 75] on button at bounding box center [1227, 82] width 32 height 34
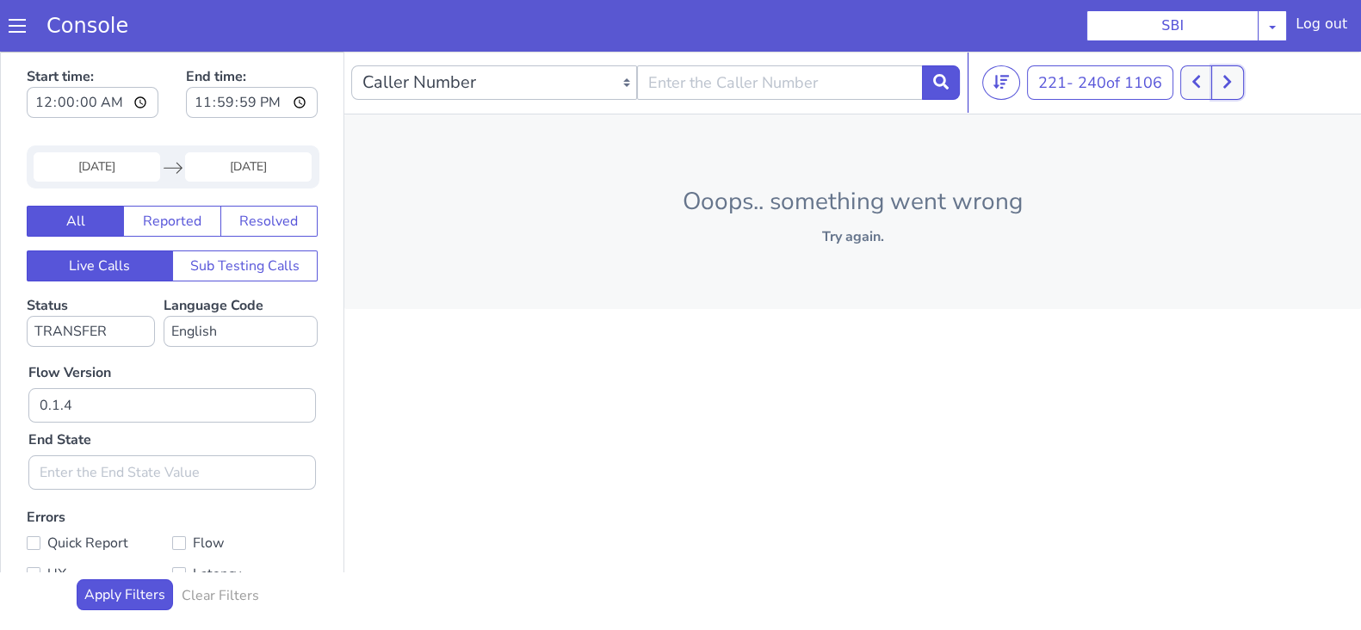
click at [1238, 84] on button at bounding box center [1227, 82] width 32 height 34
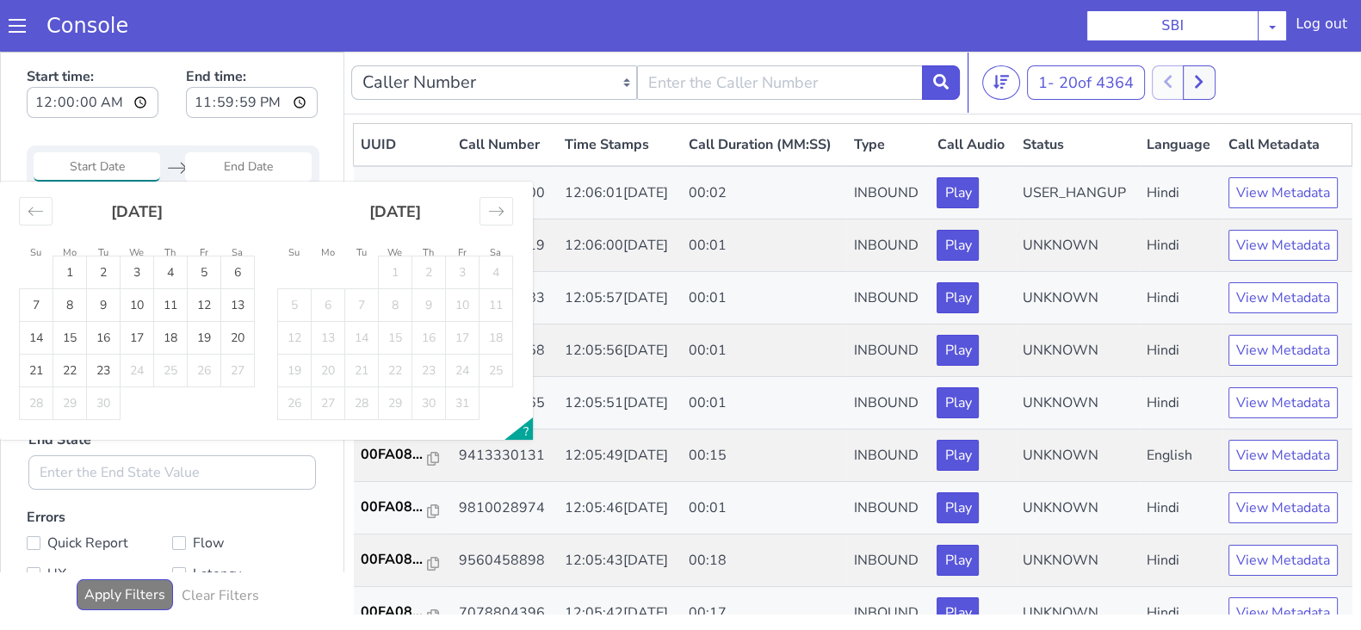
click at [101, 161] on input "Start Date" at bounding box center [97, 166] width 127 height 29
click at [236, 337] on td "20" at bounding box center [238, 338] width 34 height 33
type input "[DATE]"
drag, startPoint x: 251, startPoint y: 173, endPoint x: 252, endPoint y: 185, distance: 12.1
click at [252, 173] on input "End Date" at bounding box center [248, 166] width 127 height 29
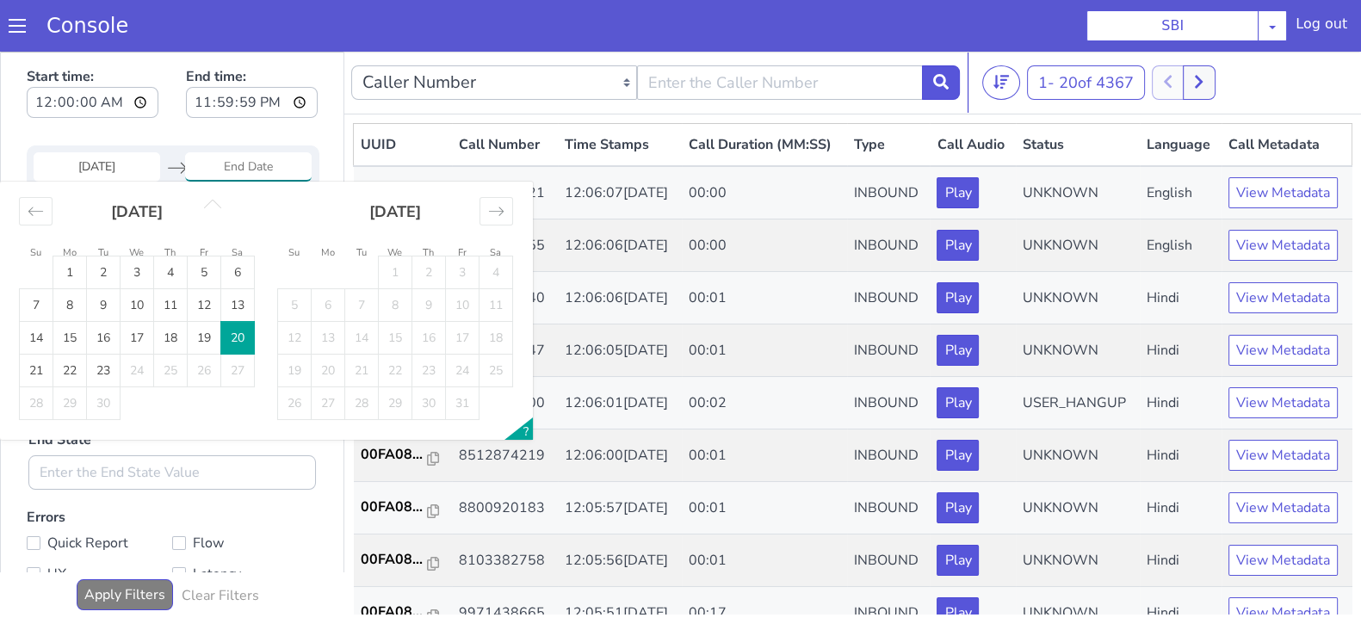
click at [245, 336] on td "20" at bounding box center [238, 338] width 34 height 33
type input "[DATE]"
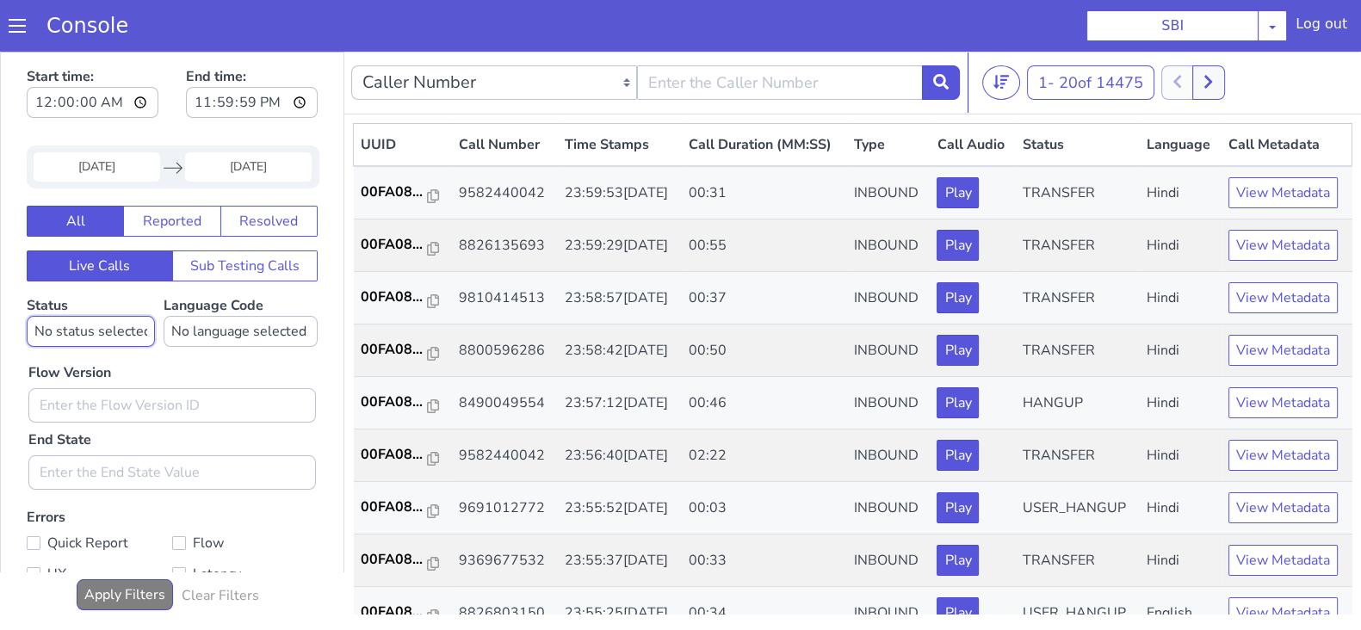
click at [95, 324] on select "No status selected HANGUP USER_HANGUP TRANSFER UNKNOWN" at bounding box center [91, 331] width 128 height 31
select select "TRANSFER"
click at [27, 316] on select "No status selected HANGUP USER_HANGUP TRANSFER UNKNOWN" at bounding box center [91, 331] width 128 height 31
click at [226, 338] on select "No language selected Hindi English Tamil Telugu [GEOGRAPHIC_DATA] Marathi Malay…" at bounding box center [241, 331] width 154 height 31
select select "en"
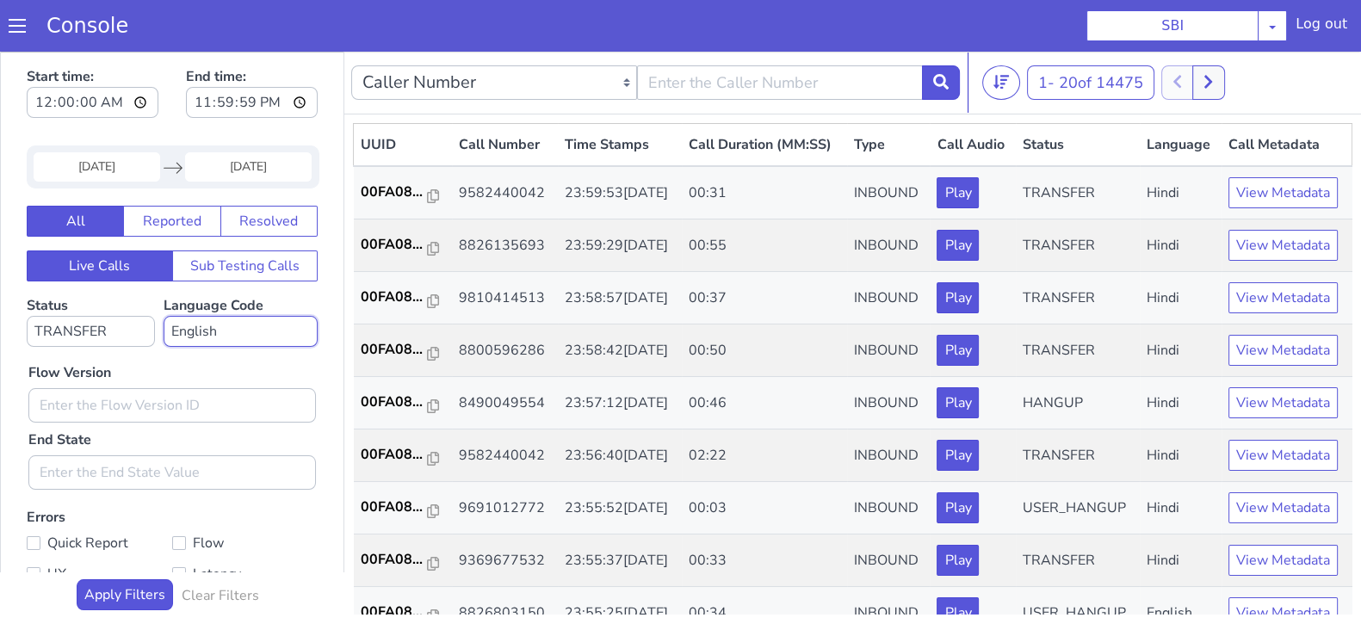
click at [164, 316] on select "No language selected Hindi English Tamil Telugu [GEOGRAPHIC_DATA] Marathi Malay…" at bounding box center [241, 331] width 154 height 31
click at [149, 411] on input "text" at bounding box center [171, 405] width 287 height 34
type input "0.1.4"
click at [944, 94] on button at bounding box center [941, 82] width 38 height 34
click at [950, 82] on button at bounding box center [941, 82] width 38 height 34
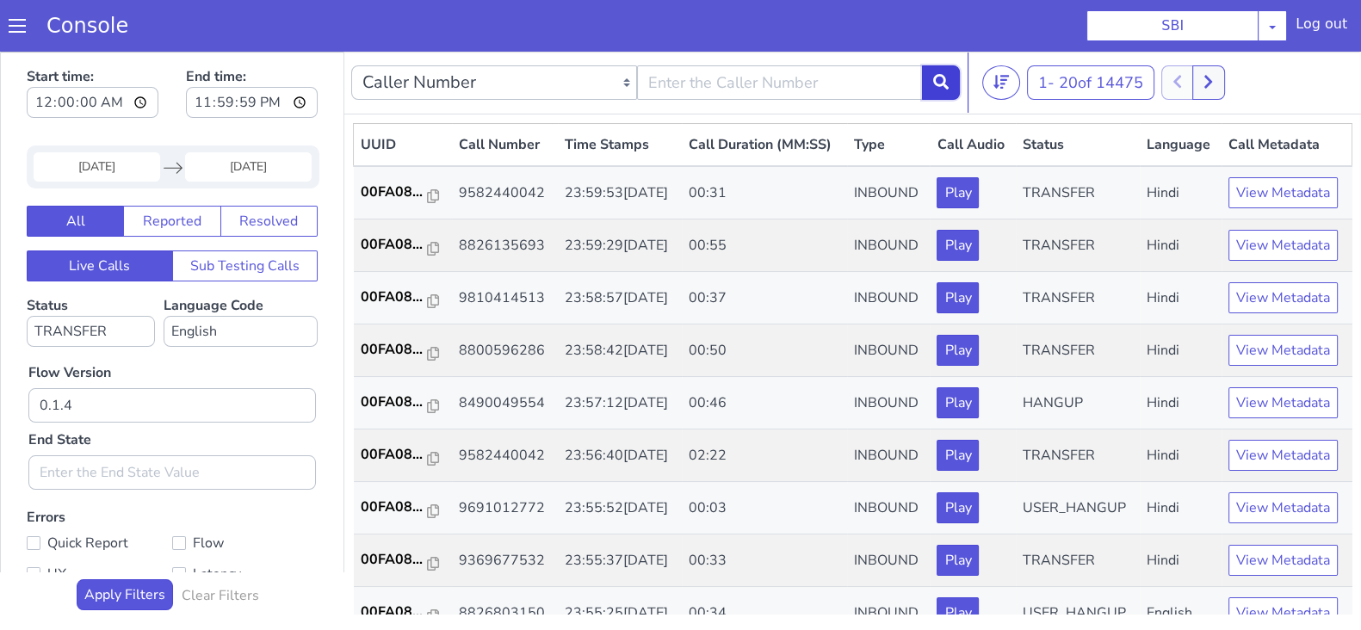
click at [948, 83] on button at bounding box center [941, 82] width 38 height 34
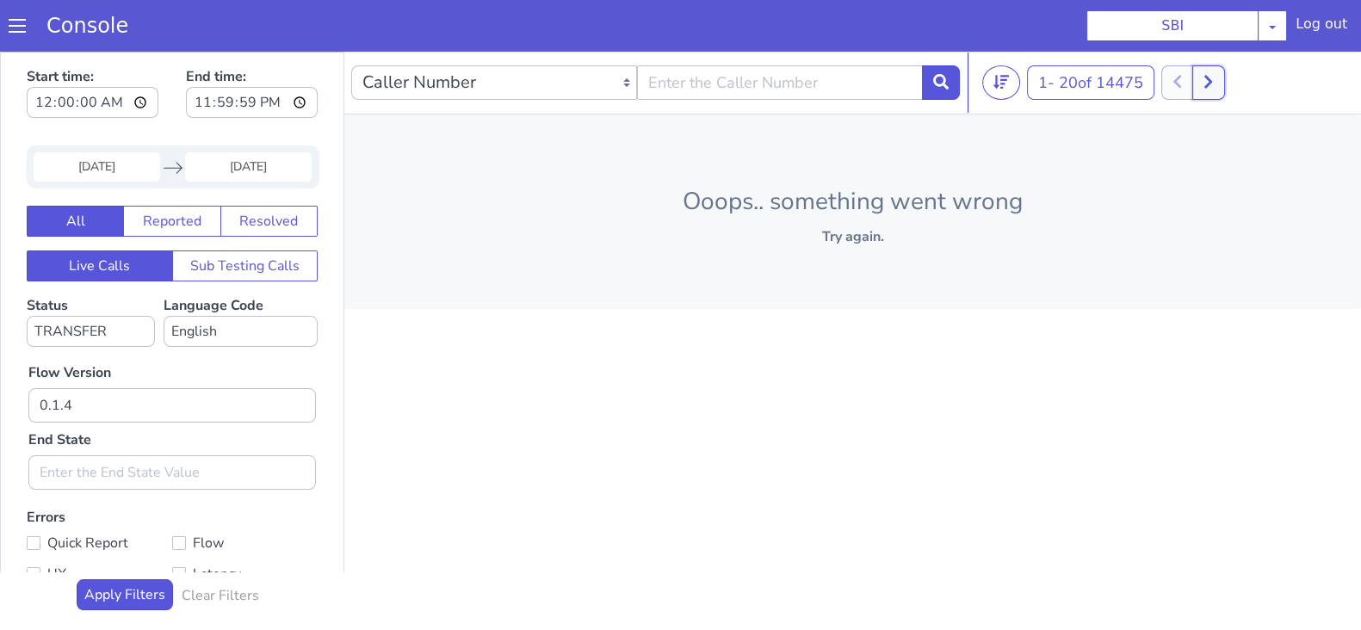
click at [1212, 87] on icon at bounding box center [1207, 81] width 9 height 15
click at [1179, 83] on button at bounding box center [1186, 82] width 32 height 34
click at [1201, 74] on button at bounding box center [1208, 82] width 32 height 34
click at [1221, 83] on icon at bounding box center [1217, 82] width 8 height 13
